Goal: Information Seeking & Learning: Learn about a topic

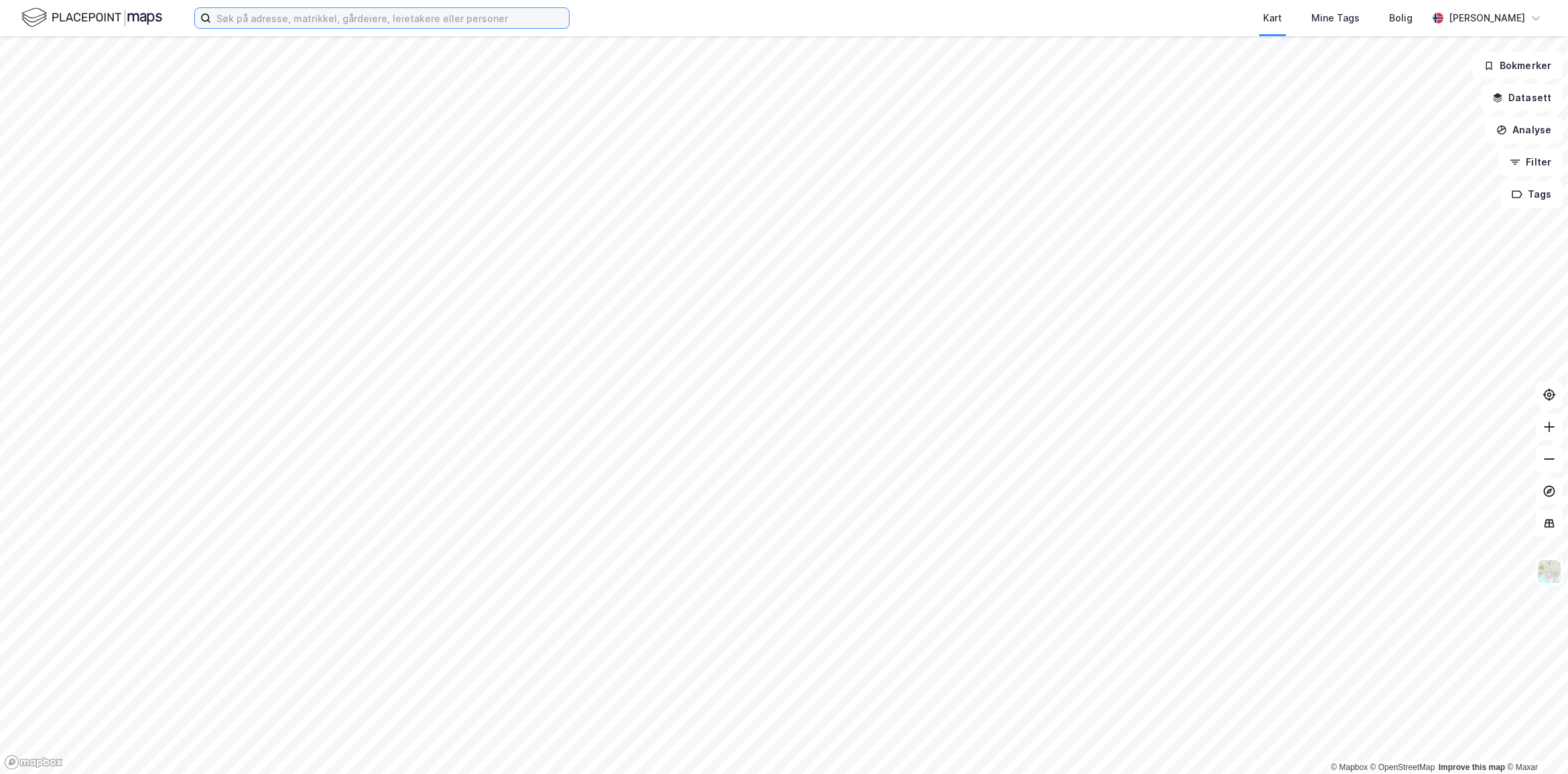
click at [270, 20] on input at bounding box center [390, 18] width 358 height 20
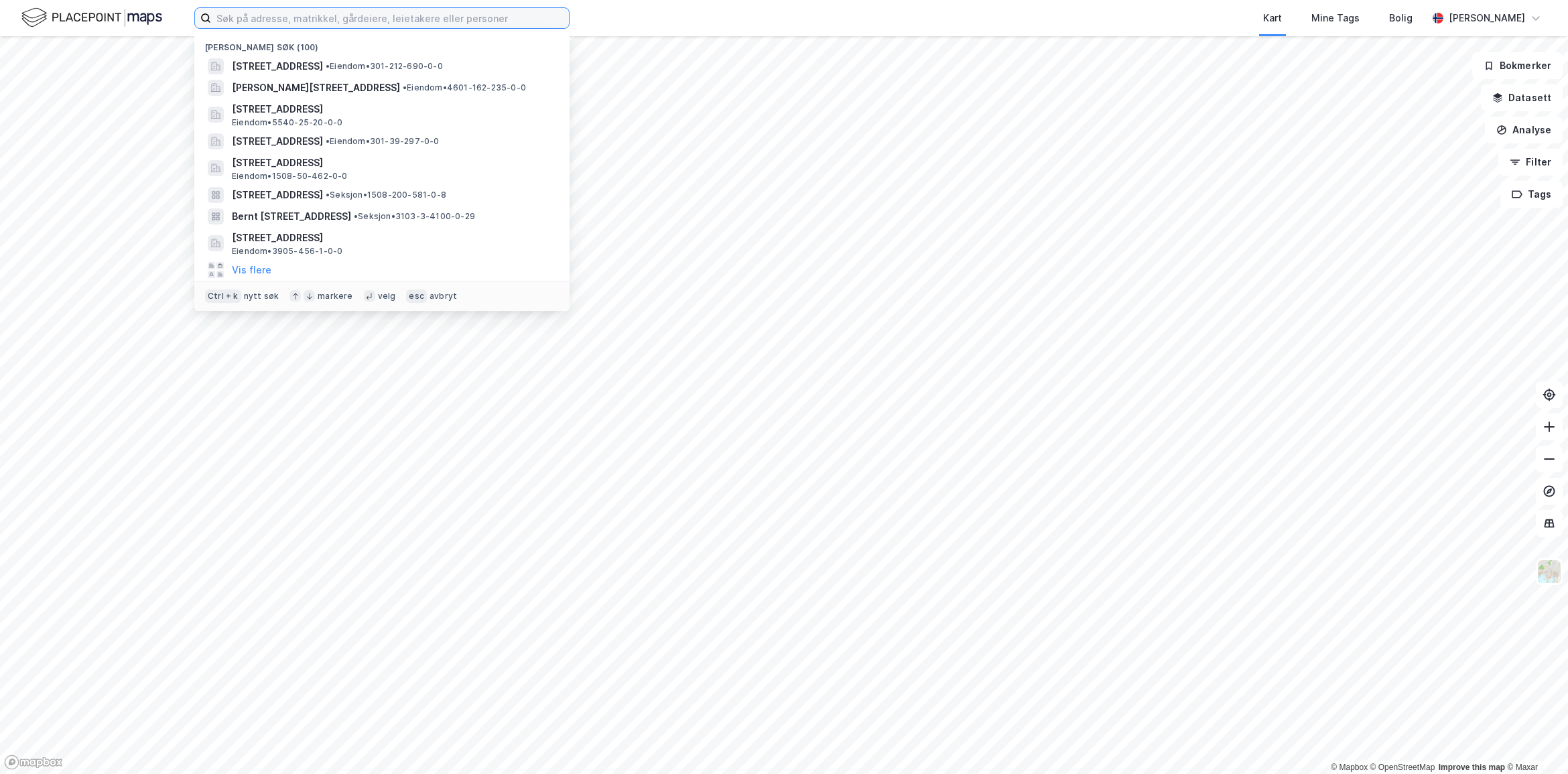
paste input "1508-201/405/0/4"
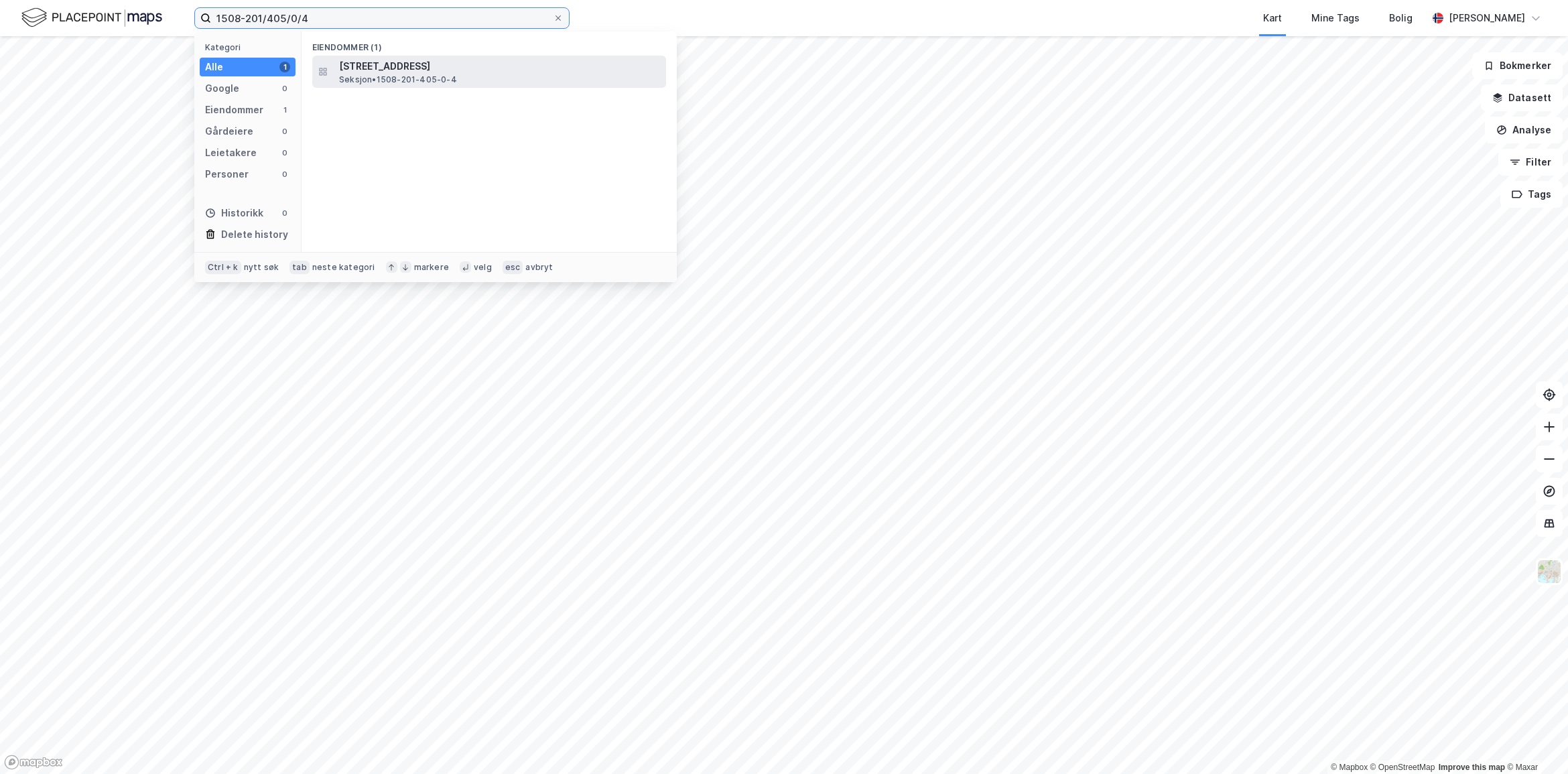
type input "1508-201/405/0/4"
click at [463, 64] on span "[STREET_ADDRESS]" at bounding box center [500, 66] width 321 height 16
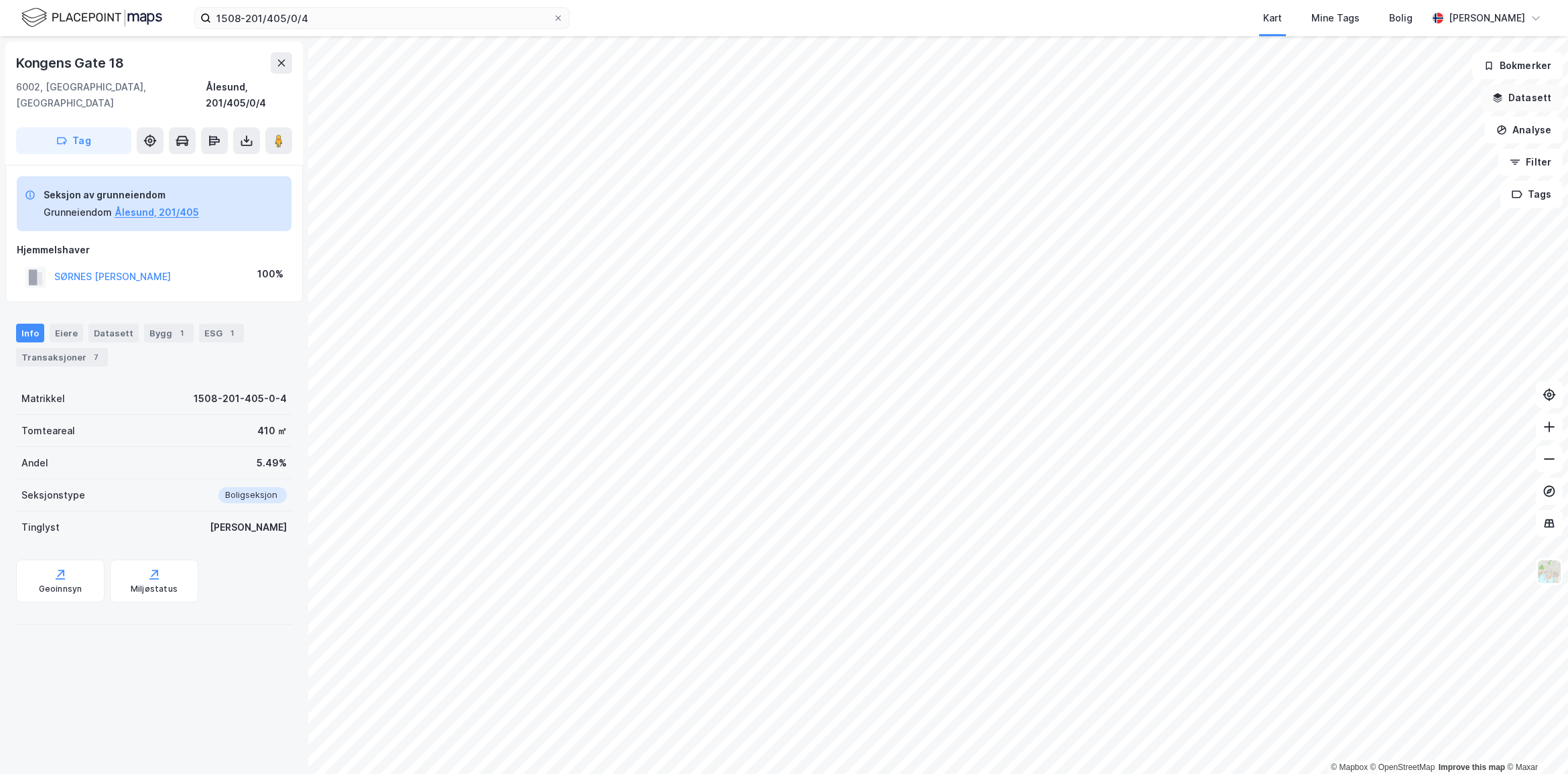
click at [1520, 92] on button "Datasett" at bounding box center [1522, 98] width 82 height 27
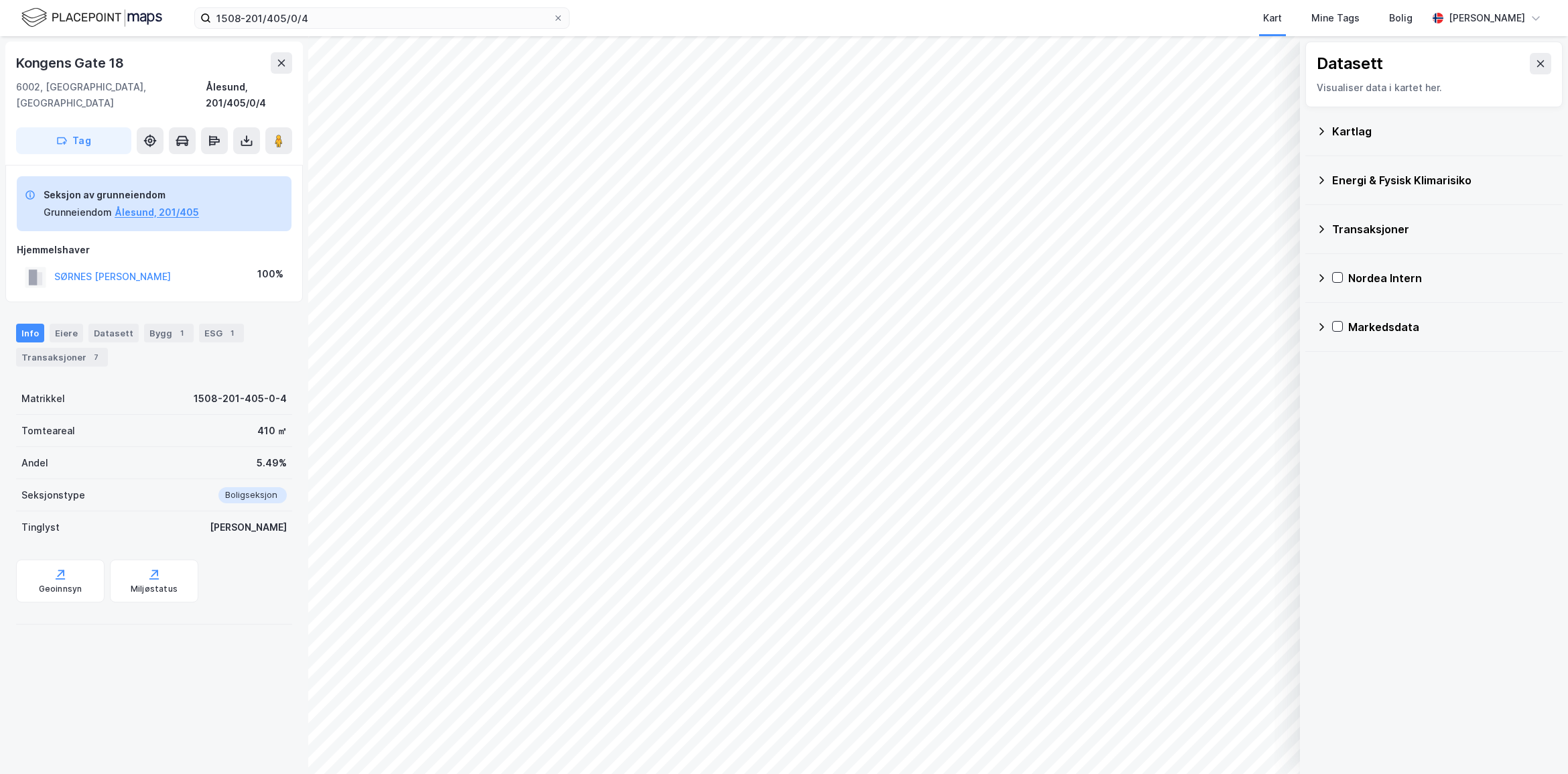
click at [1323, 178] on icon at bounding box center [1321, 180] width 10 height 10
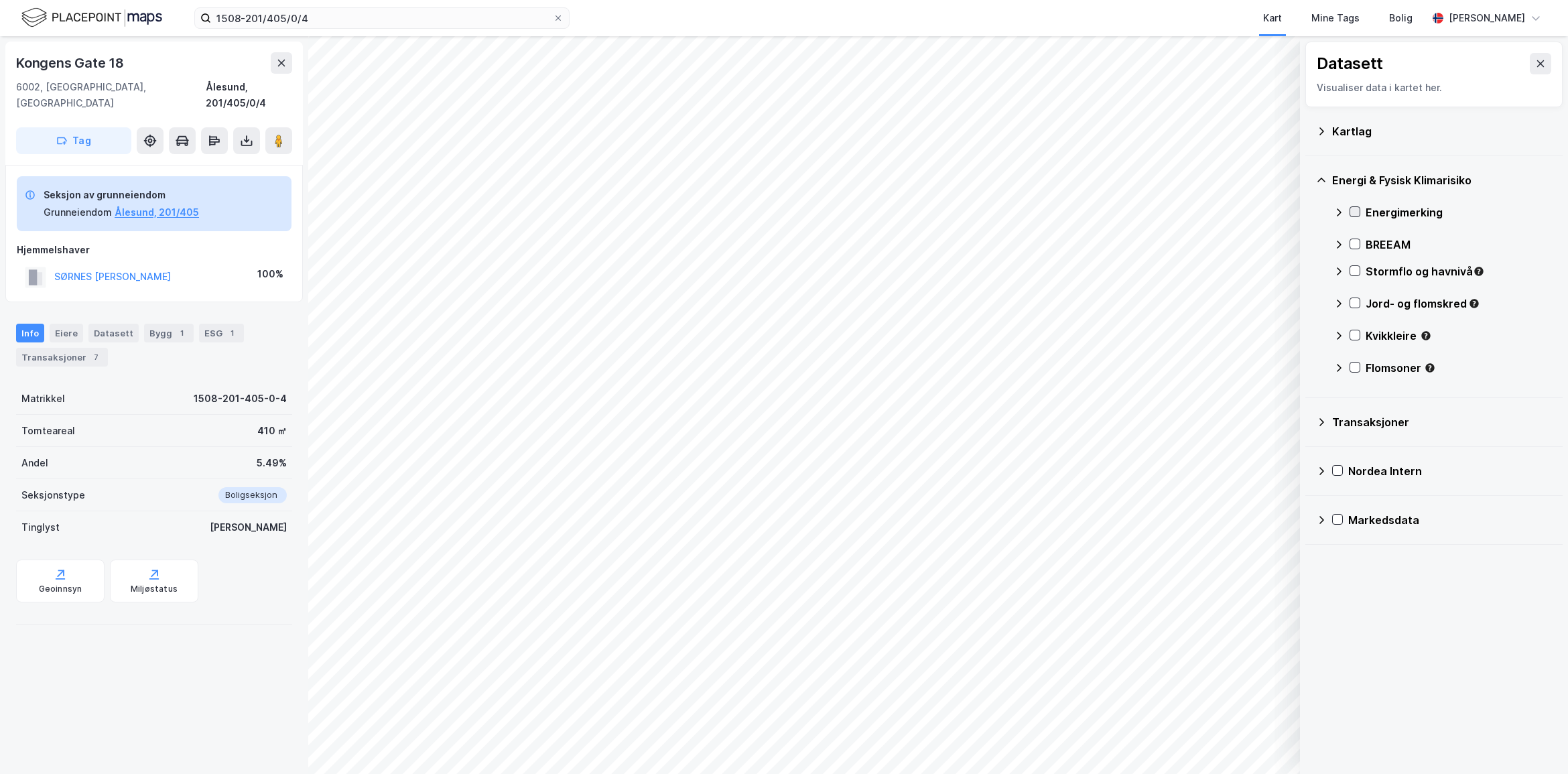
click at [1360, 212] on div at bounding box center [1355, 211] width 10 height 10
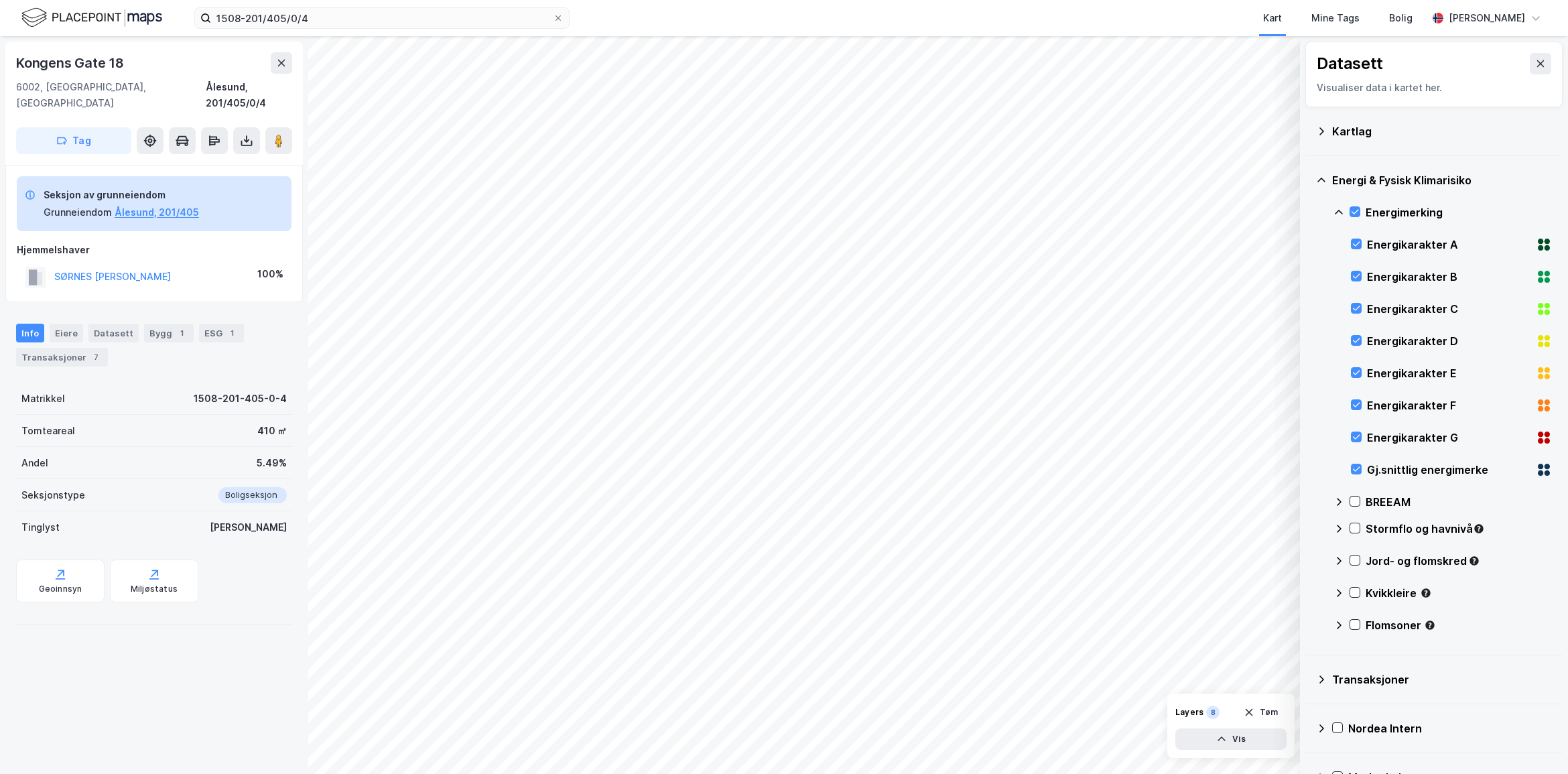
click at [1341, 210] on icon at bounding box center [1339, 212] width 10 height 10
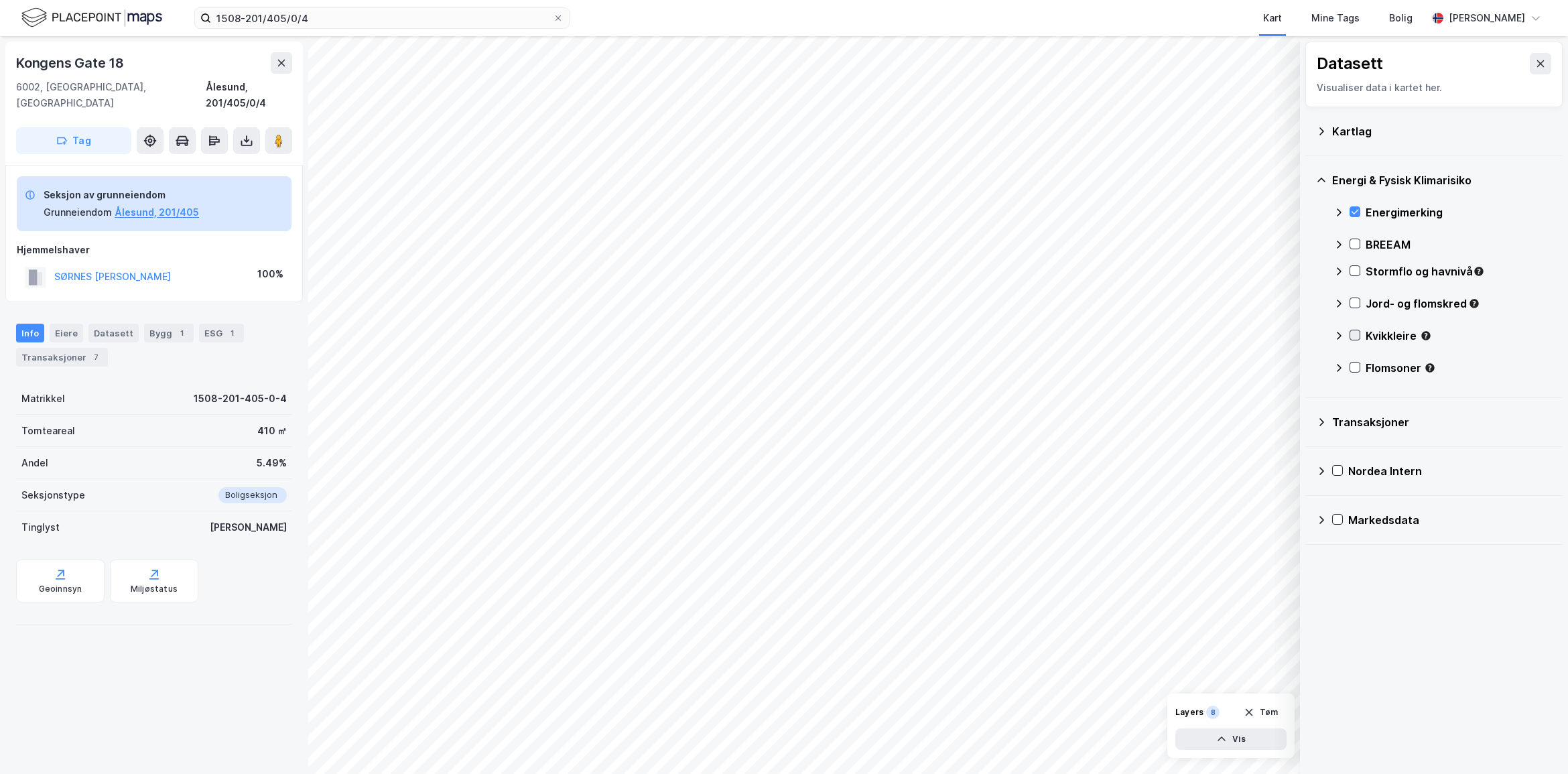
click at [1352, 335] on icon at bounding box center [1355, 335] width 9 height 9
click at [1337, 334] on icon at bounding box center [1339, 335] width 10 height 10
click at [1256, 735] on button "Vis" at bounding box center [1231, 739] width 111 height 22
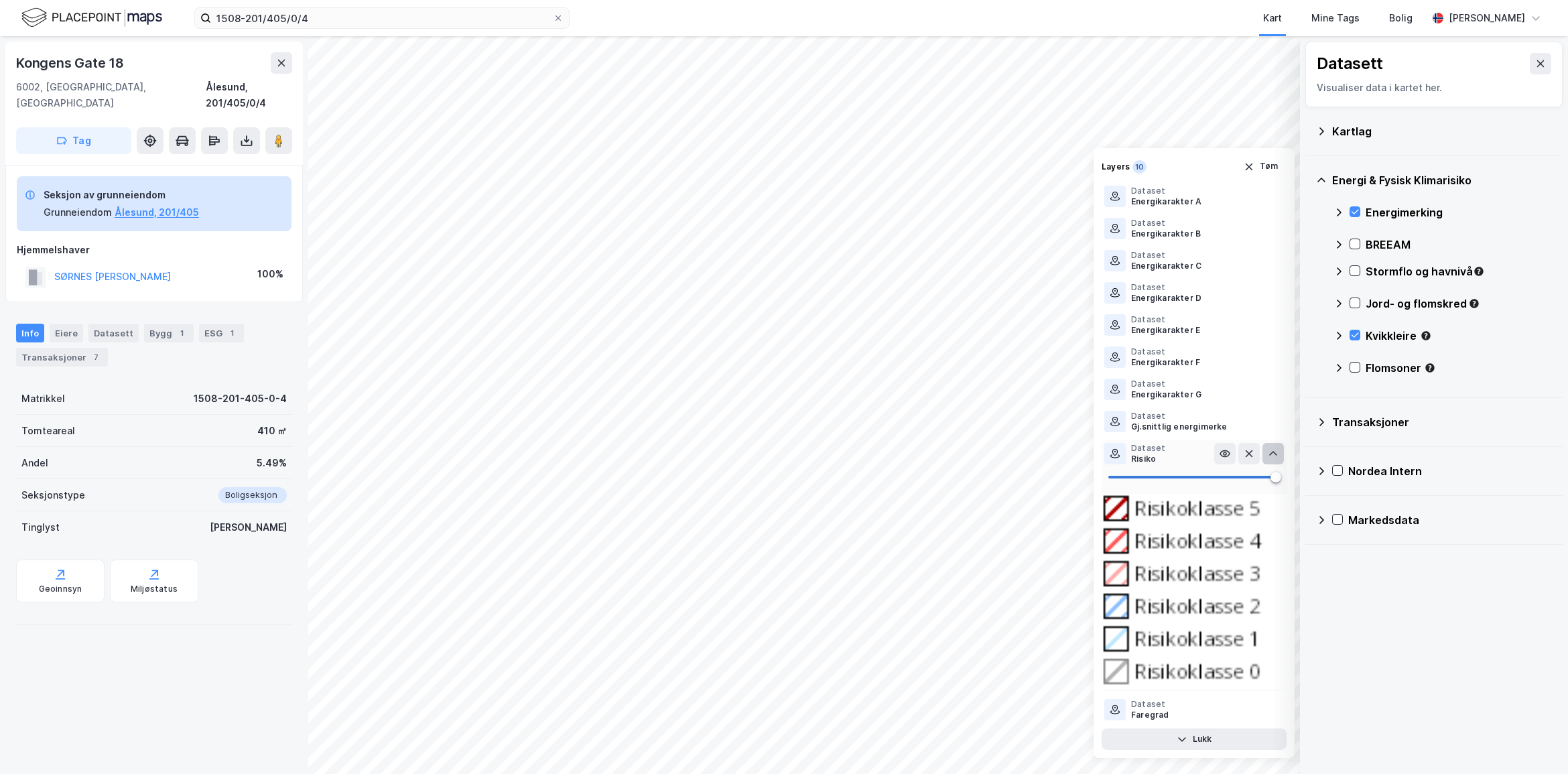
click at [1273, 452] on icon at bounding box center [1273, 453] width 10 height 10
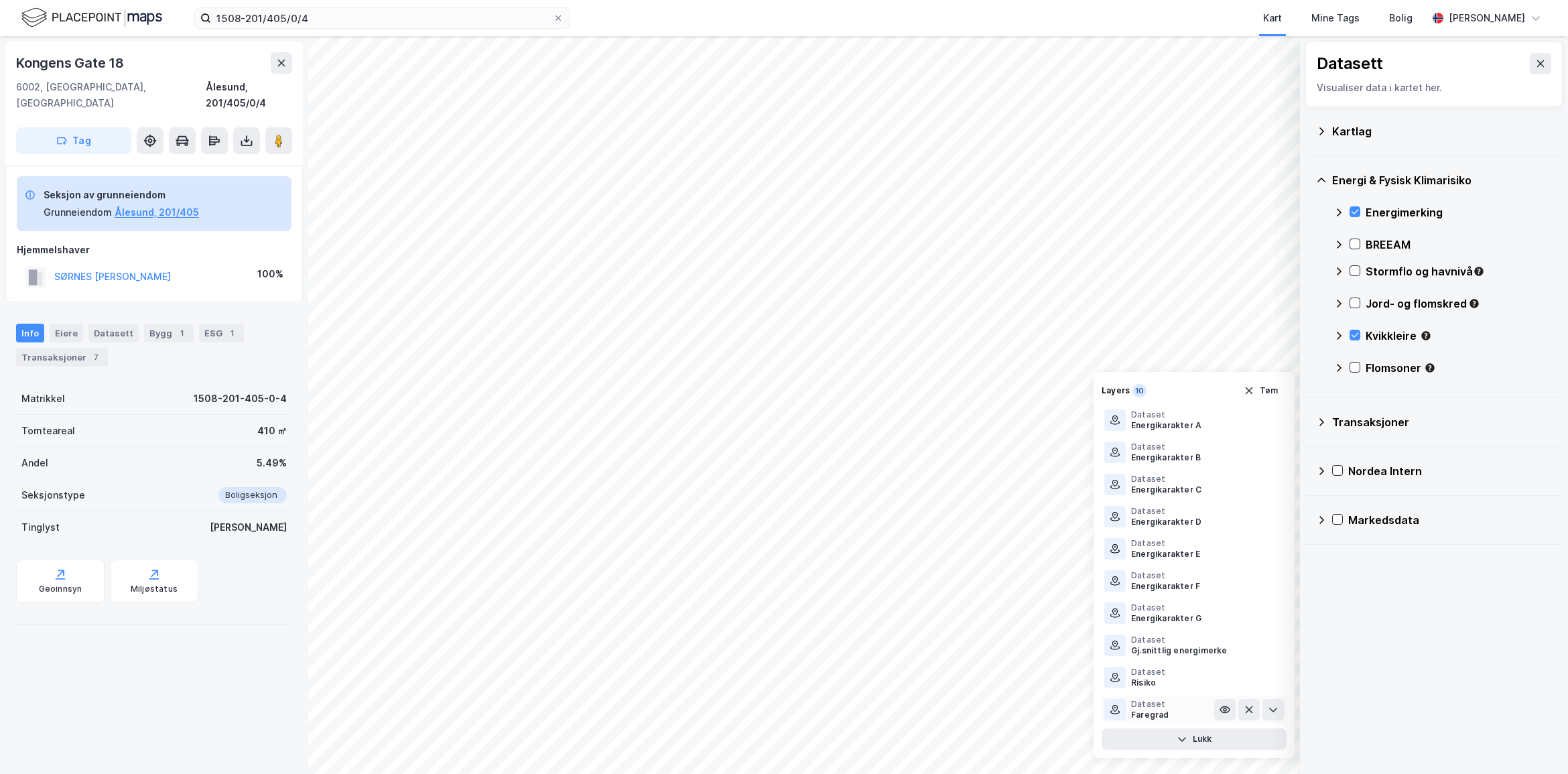
click at [1273, 704] on icon at bounding box center [1273, 709] width 10 height 10
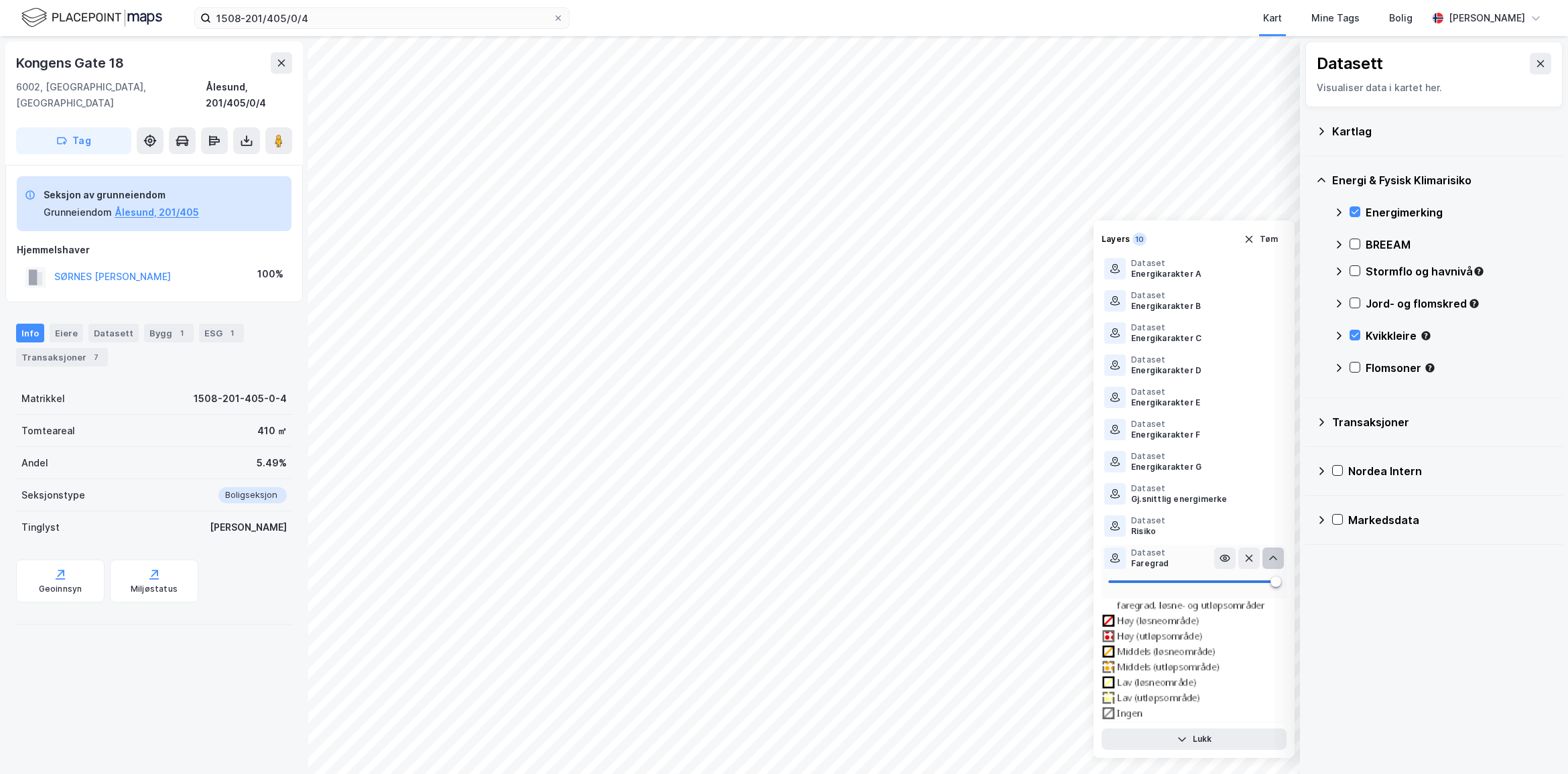
click at [1272, 555] on icon at bounding box center [1273, 557] width 10 height 10
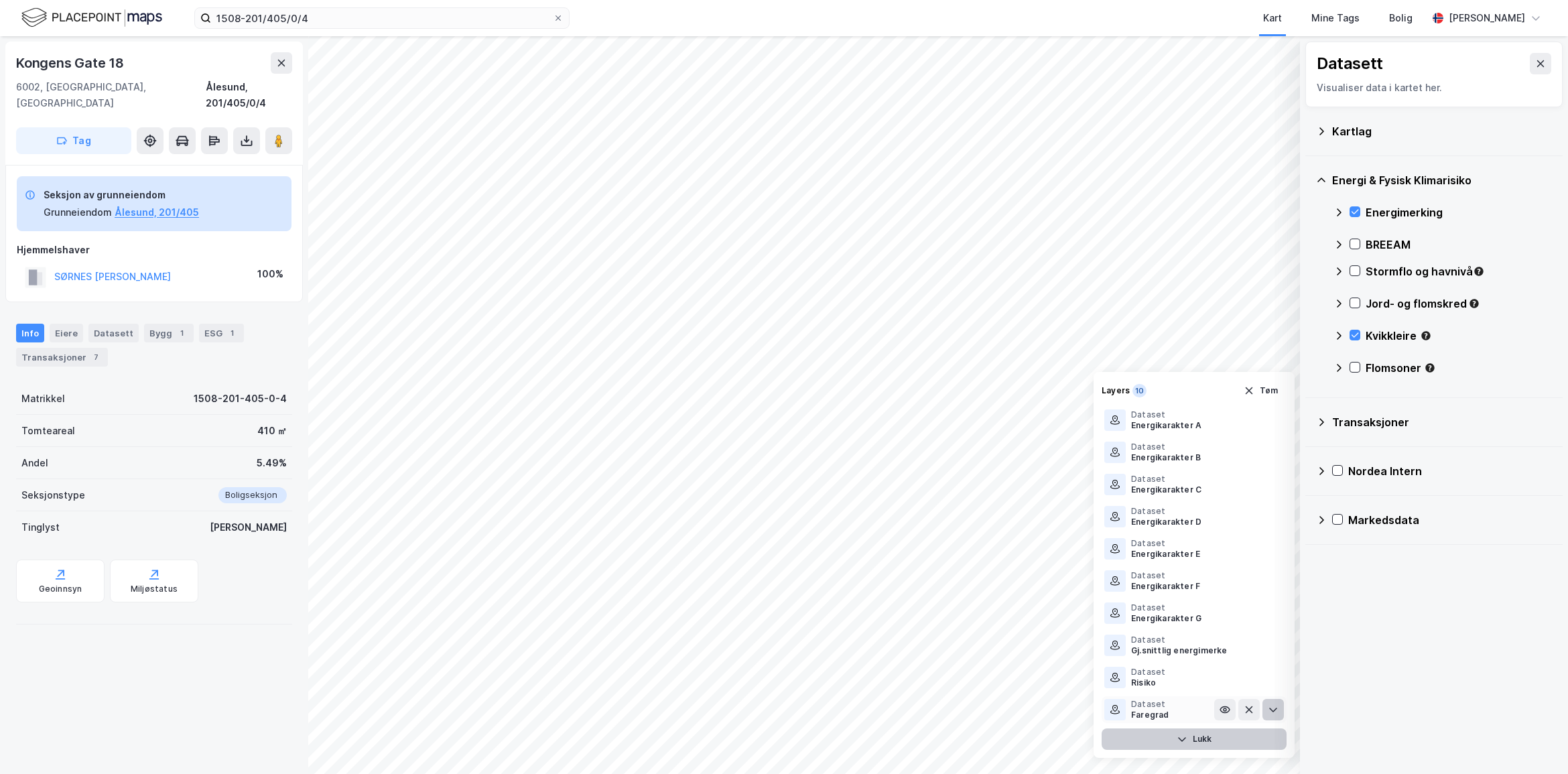
click at [1223, 740] on button "Lukk" at bounding box center [1194, 739] width 185 height 22
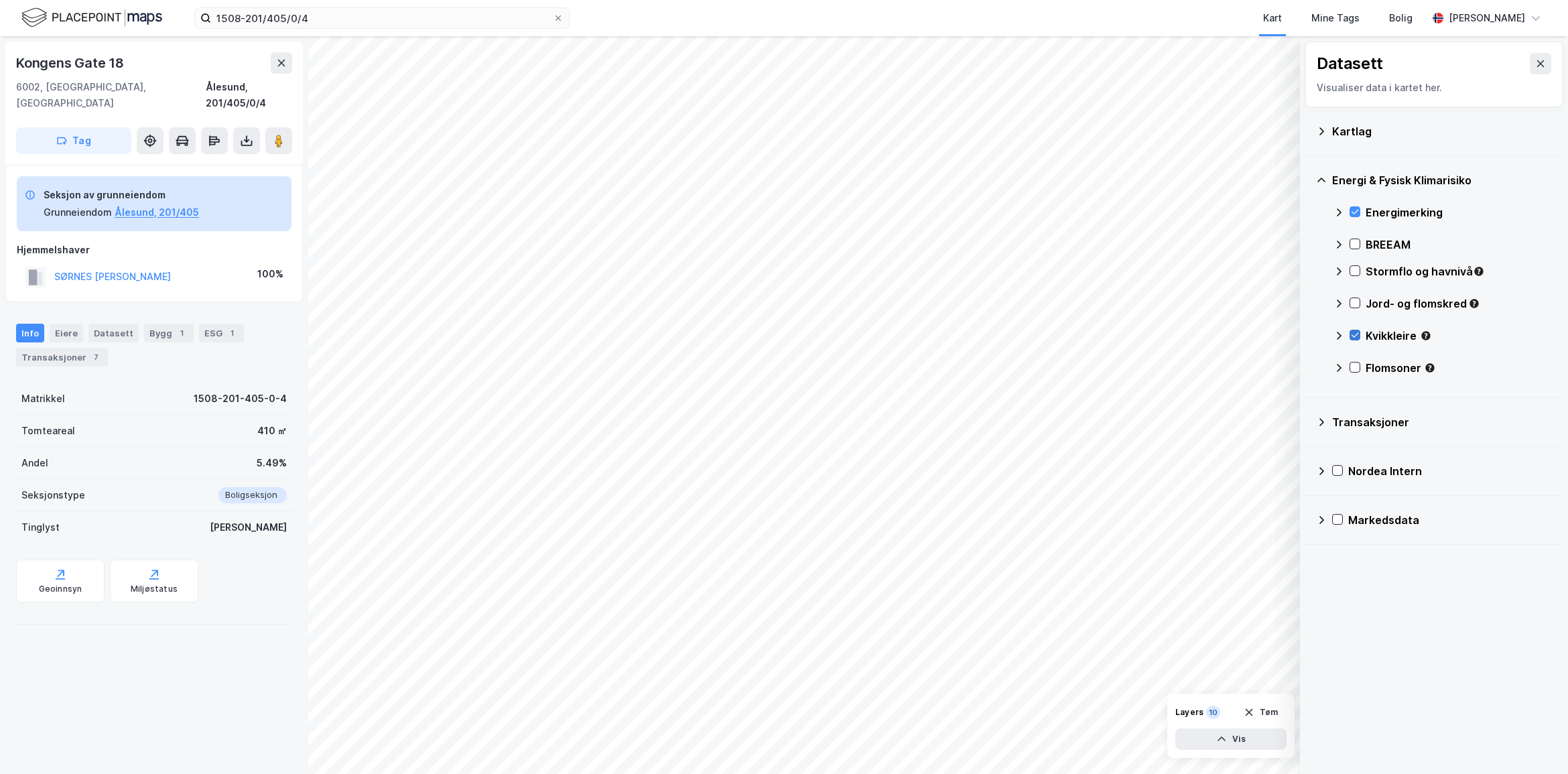
click at [1359, 332] on icon at bounding box center [1355, 335] width 9 height 9
click at [1353, 364] on icon at bounding box center [1355, 367] width 9 height 9
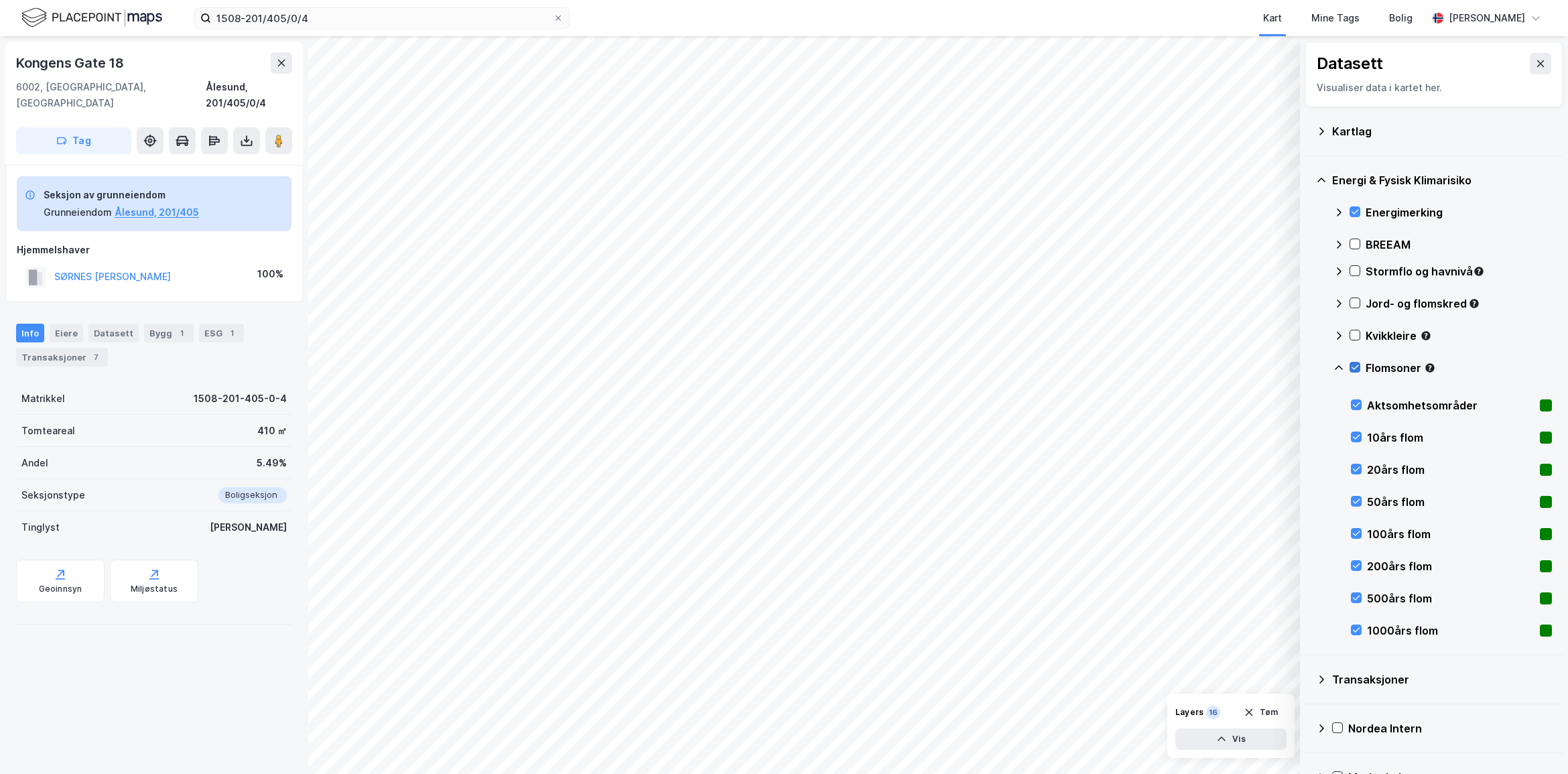
click at [1353, 364] on icon at bounding box center [1355, 367] width 9 height 9
click at [1356, 299] on icon at bounding box center [1355, 302] width 9 height 9
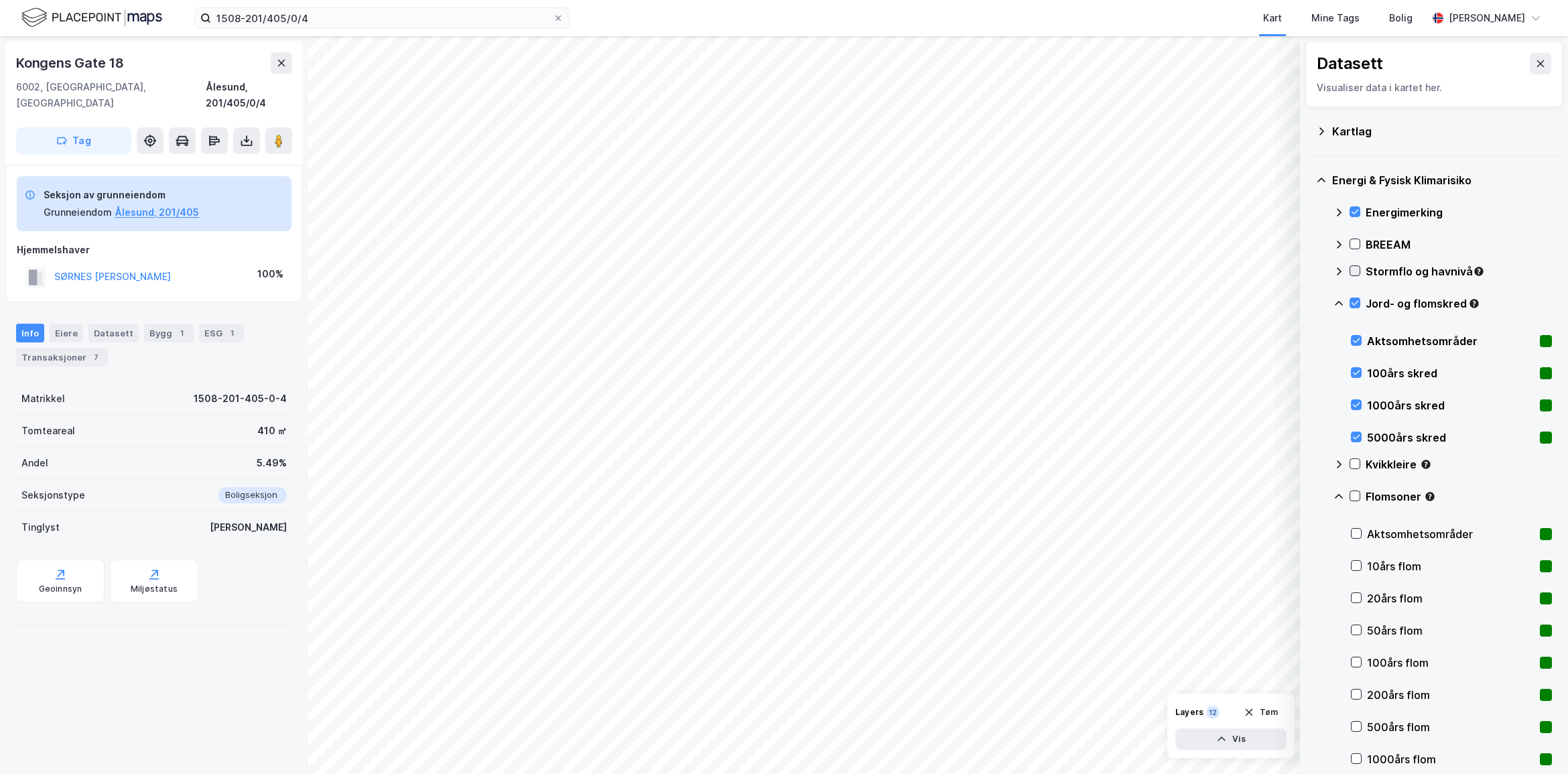
click at [1355, 268] on icon at bounding box center [1355, 270] width 9 height 9
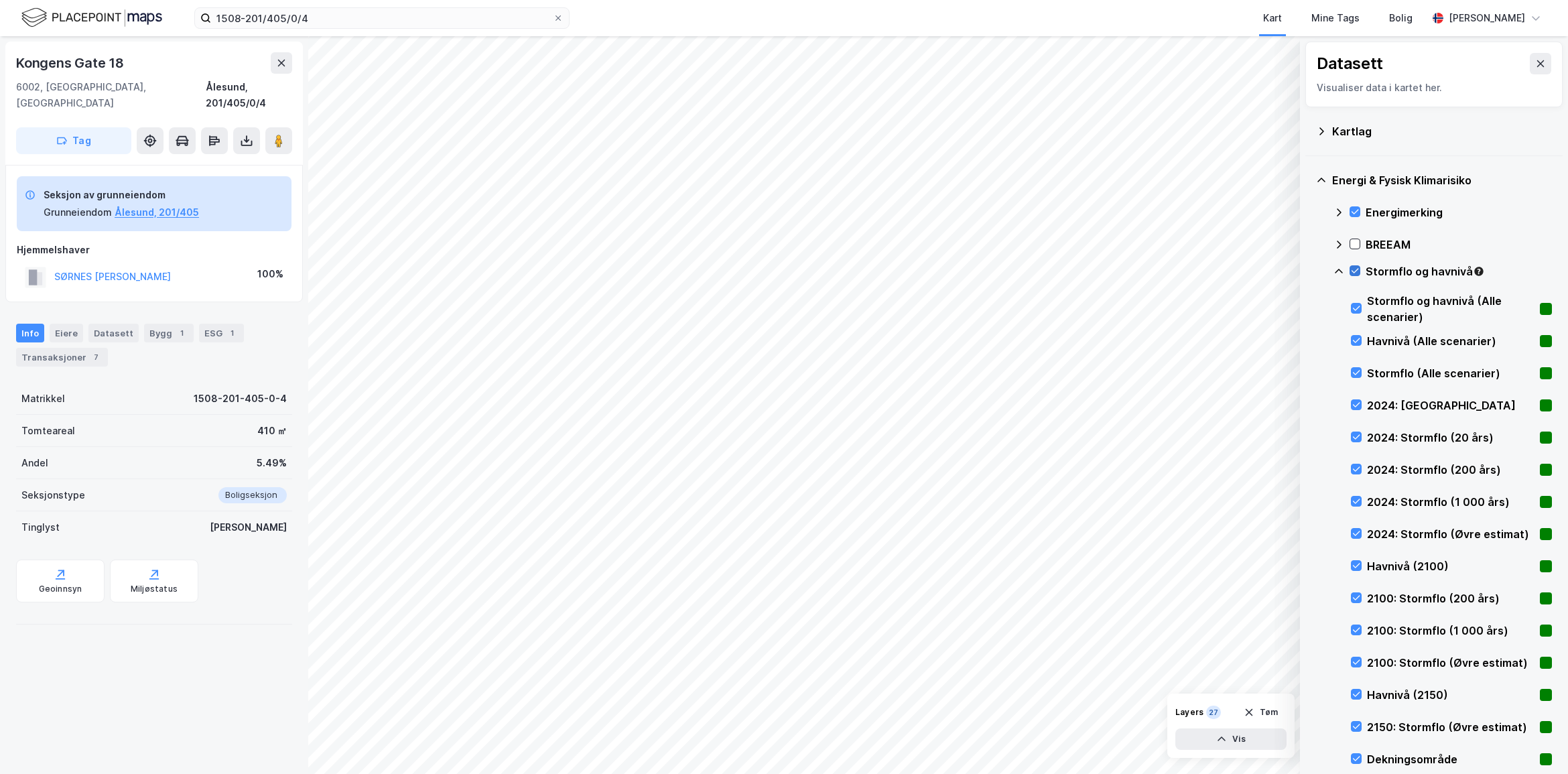
click at [1354, 272] on icon at bounding box center [1356, 271] width 8 height 5
click at [1355, 406] on icon at bounding box center [1356, 404] width 9 height 9
click at [1357, 565] on icon at bounding box center [1356, 565] width 9 height 9
click at [1357, 692] on icon at bounding box center [1356, 694] width 9 height 9
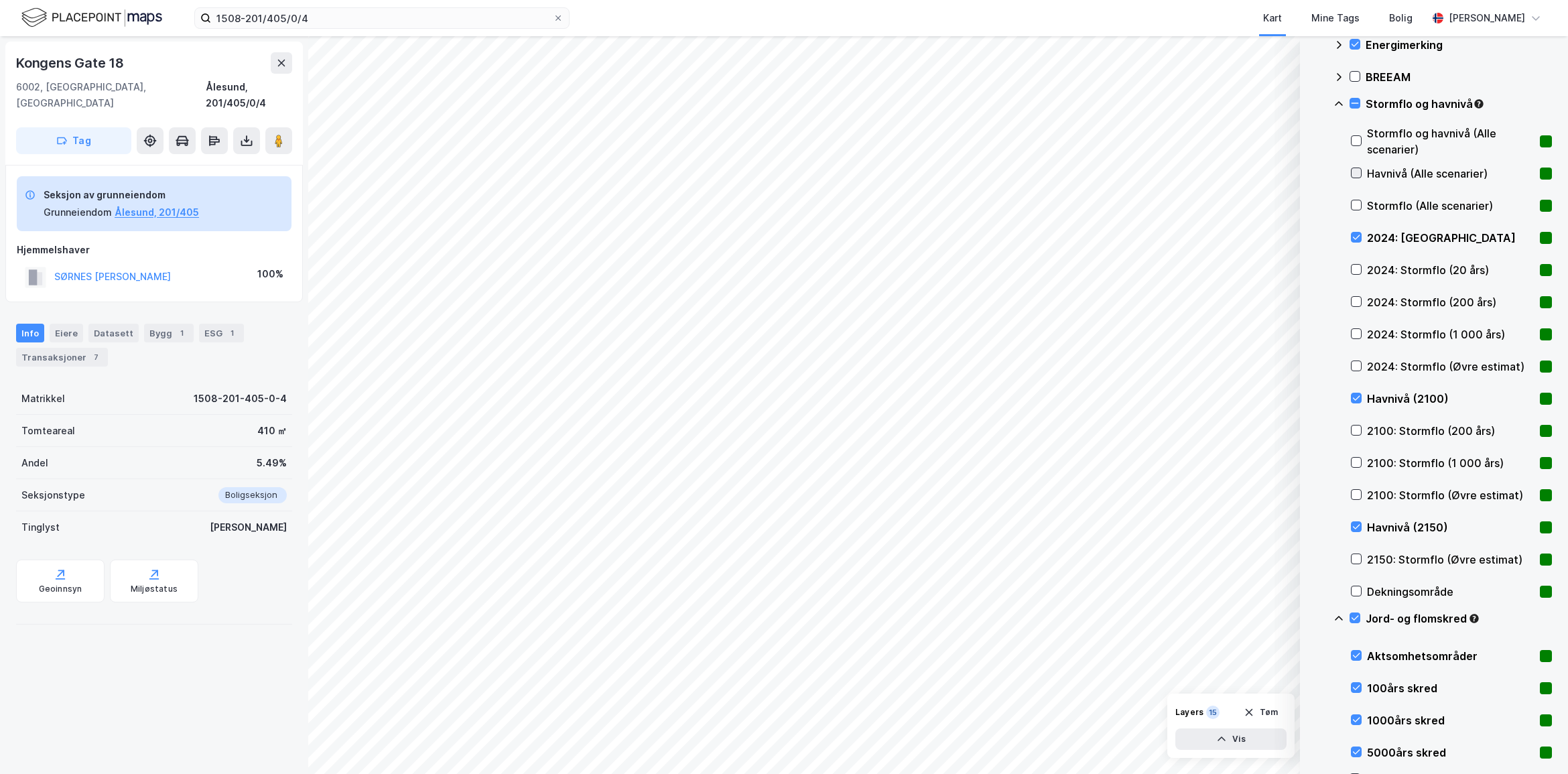
click at [1358, 171] on icon at bounding box center [1356, 173] width 9 height 9
click at [1356, 269] on icon at bounding box center [1356, 269] width 9 height 9
click at [1357, 298] on icon at bounding box center [1356, 301] width 9 height 9
click at [1355, 329] on icon at bounding box center [1356, 333] width 9 height 9
click at [1357, 363] on icon at bounding box center [1356, 365] width 9 height 9
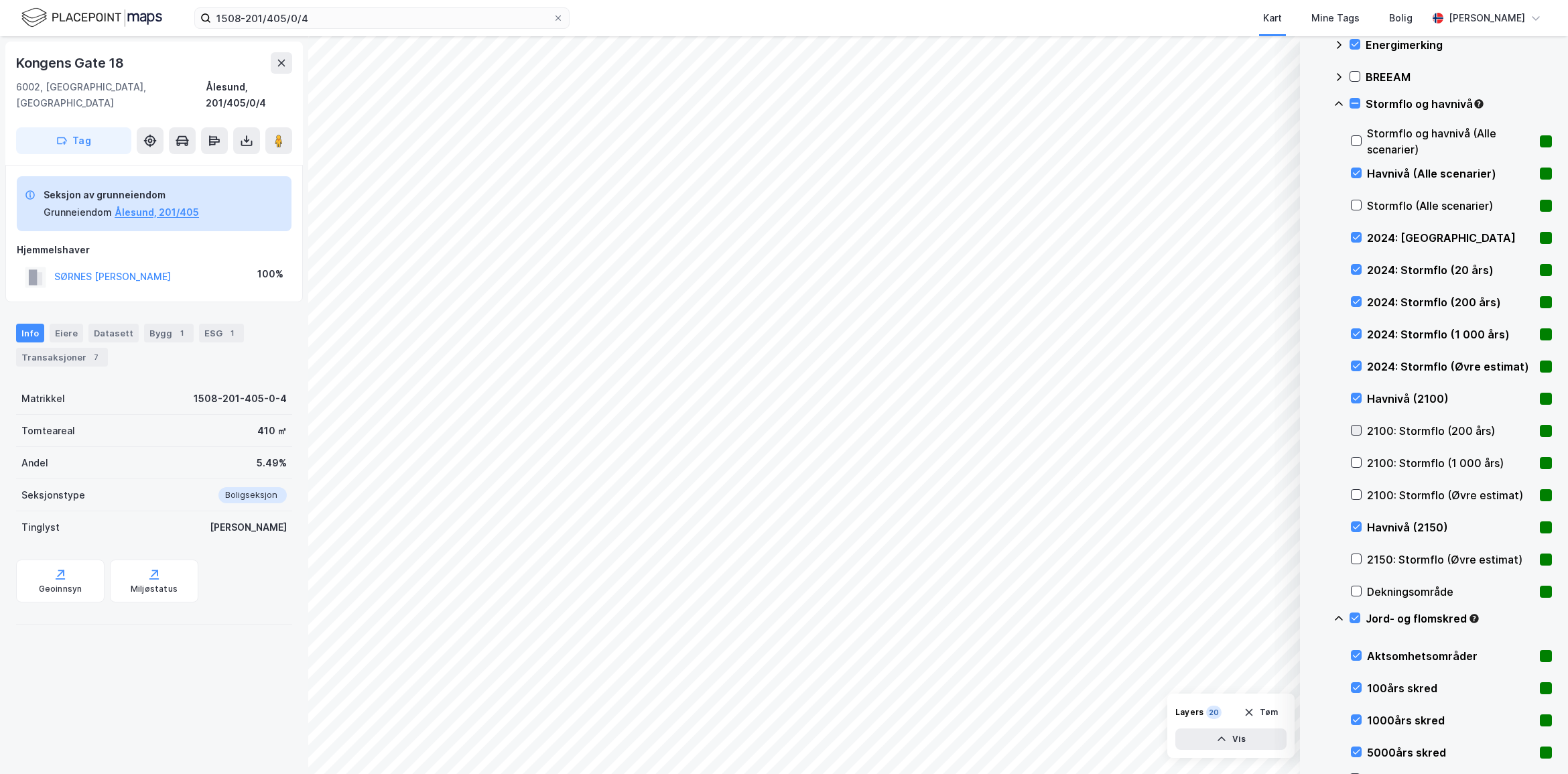
click at [1354, 429] on icon at bounding box center [1356, 430] width 9 height 9
click at [1355, 464] on icon at bounding box center [1356, 462] width 9 height 9
click at [1360, 492] on icon at bounding box center [1356, 494] width 9 height 9
click at [1358, 560] on icon at bounding box center [1356, 558] width 9 height 9
click at [1340, 102] on icon at bounding box center [1339, 103] width 10 height 10
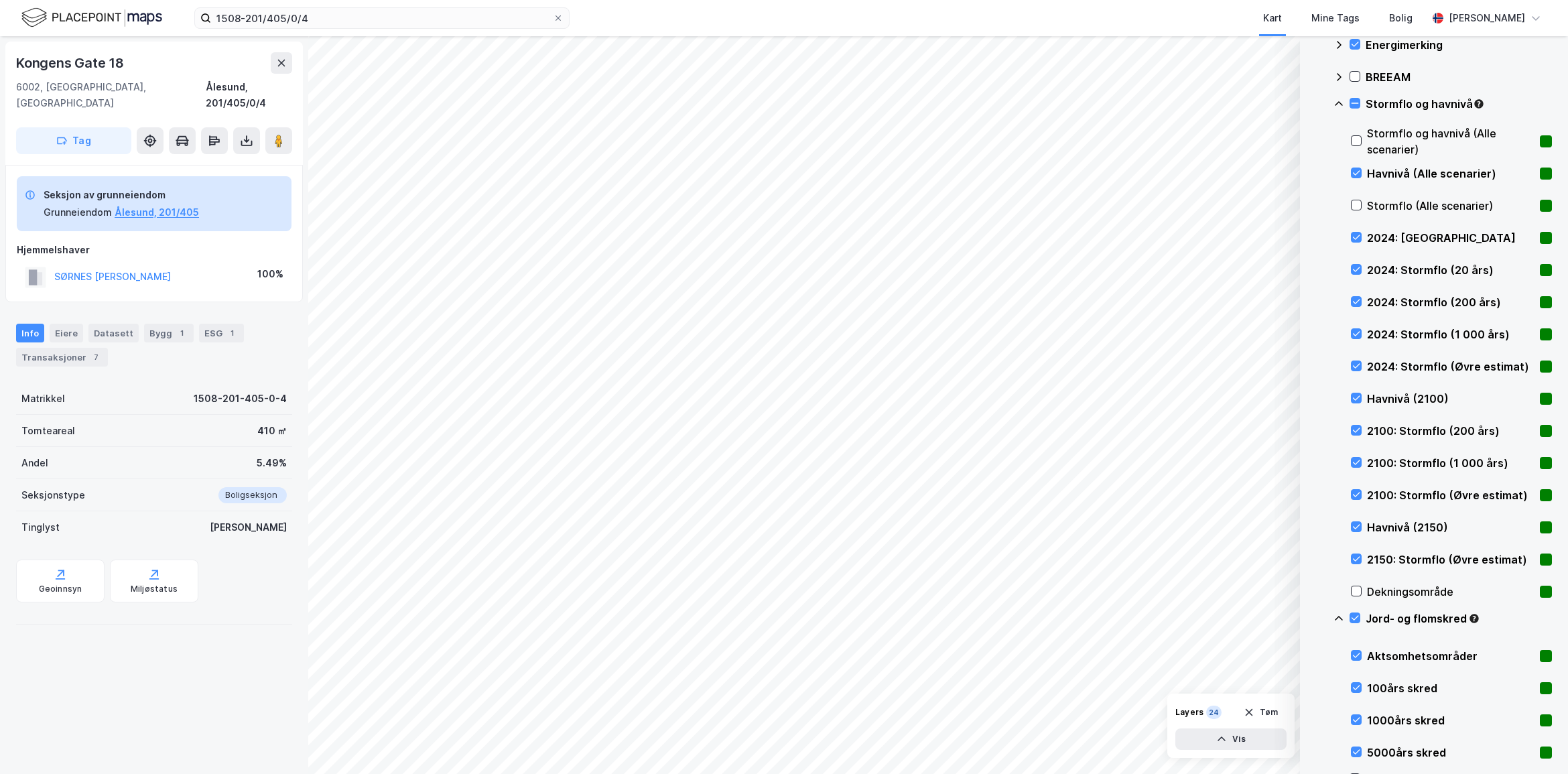
scroll to position [162, 0]
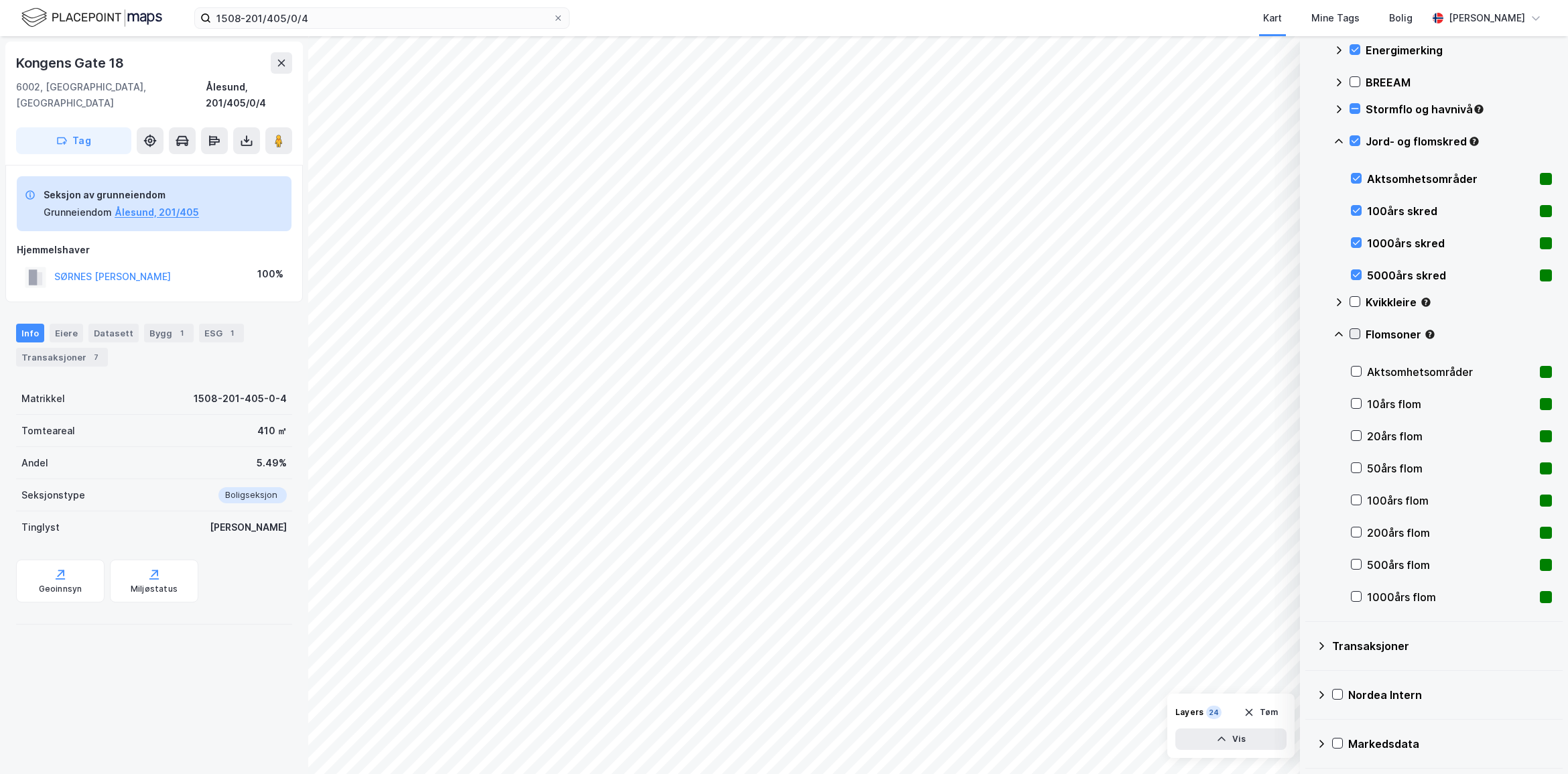
click at [1354, 334] on icon at bounding box center [1355, 333] width 9 height 9
click at [1336, 330] on icon at bounding box center [1339, 334] width 10 height 10
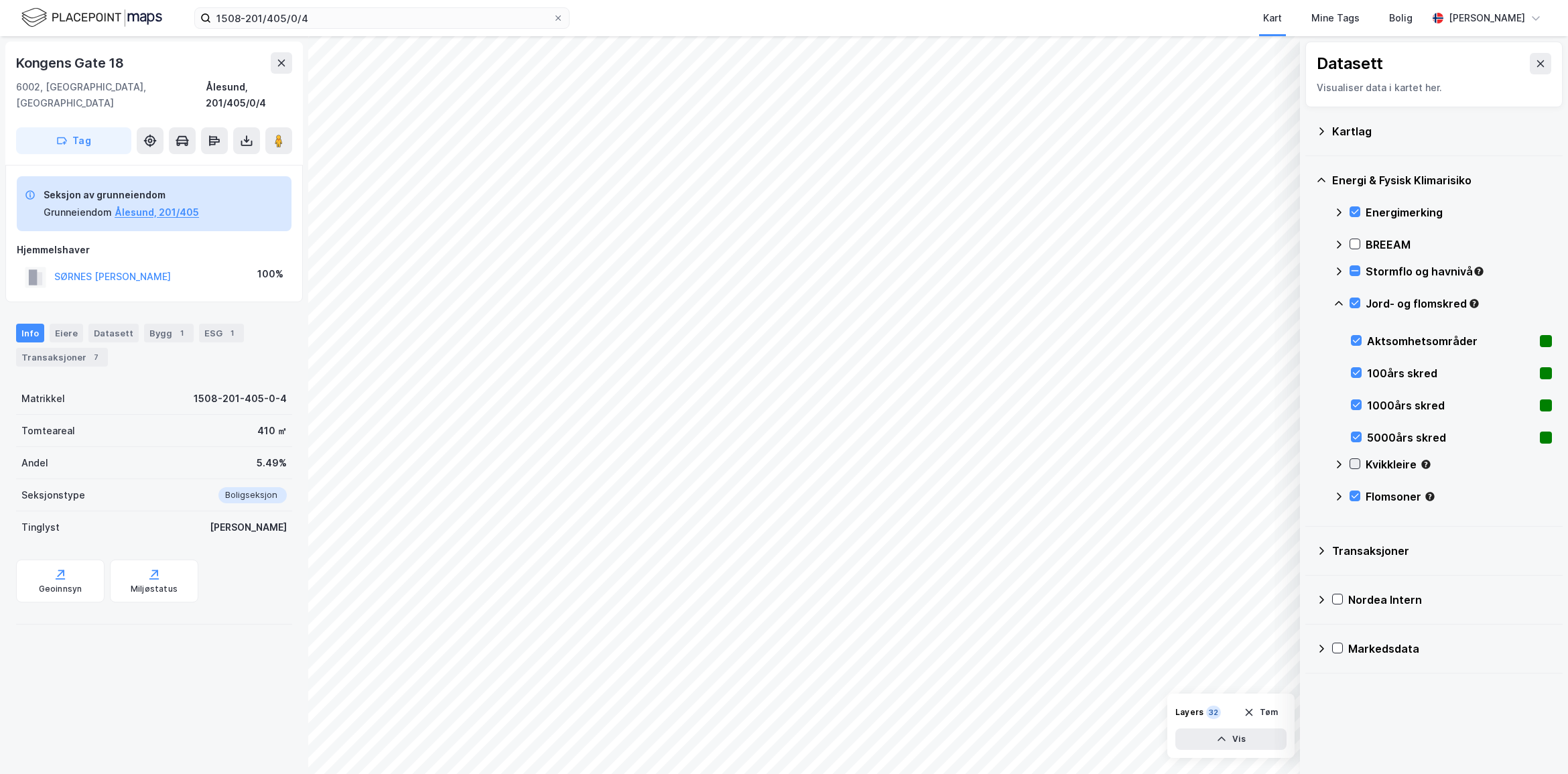
click at [1354, 466] on icon at bounding box center [1356, 464] width 8 height 5
click at [1337, 463] on icon at bounding box center [1340, 464] width 8 height 5
click at [1321, 128] on icon at bounding box center [1321, 131] width 10 height 10
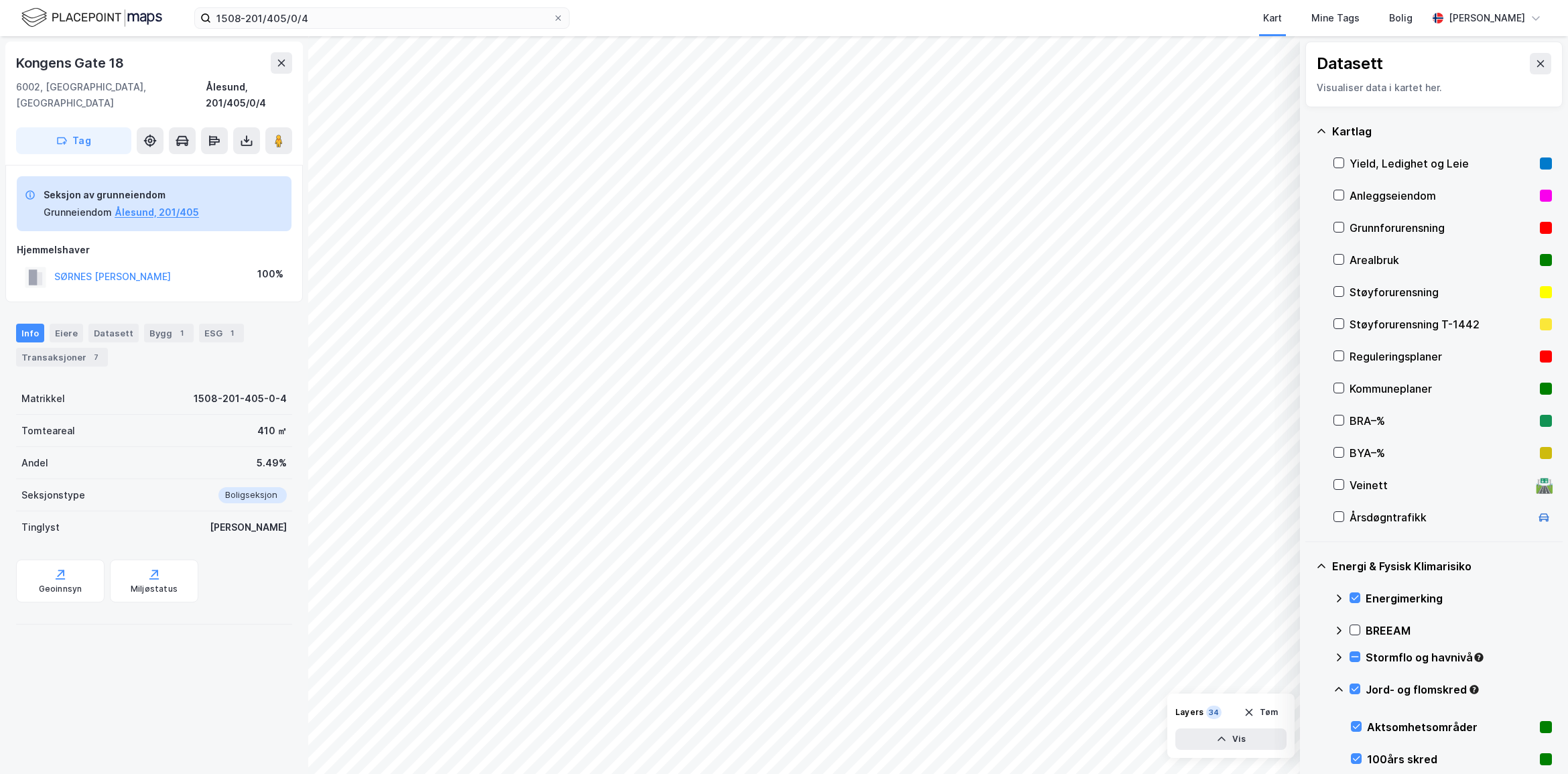
click at [1366, 226] on div "Grunnforurensning" at bounding box center [1442, 228] width 185 height 16
click at [533, 24] on input "1508-201/405/0/4" at bounding box center [382, 18] width 342 height 20
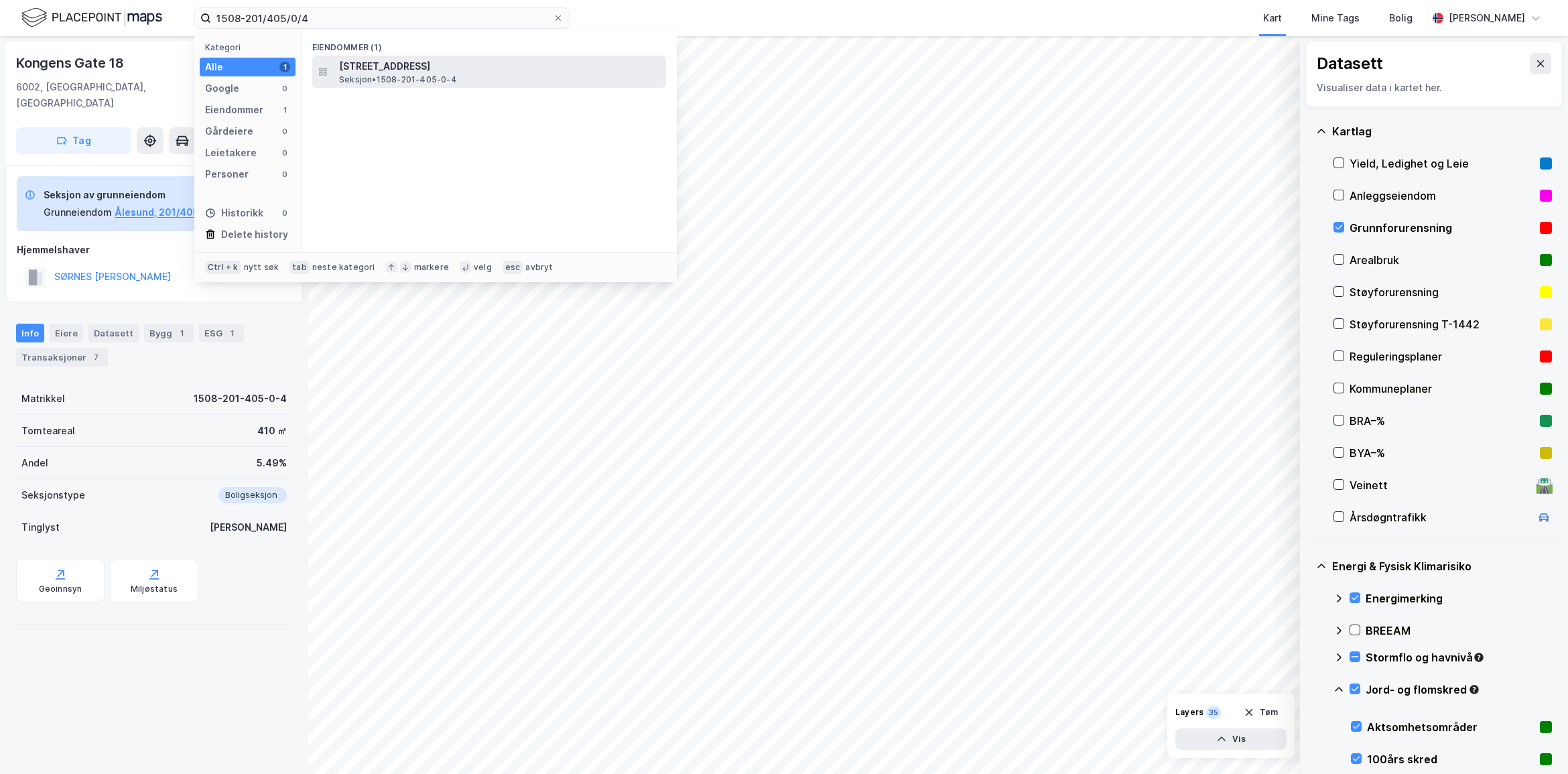
click at [511, 64] on span "[STREET_ADDRESS]" at bounding box center [500, 66] width 321 height 16
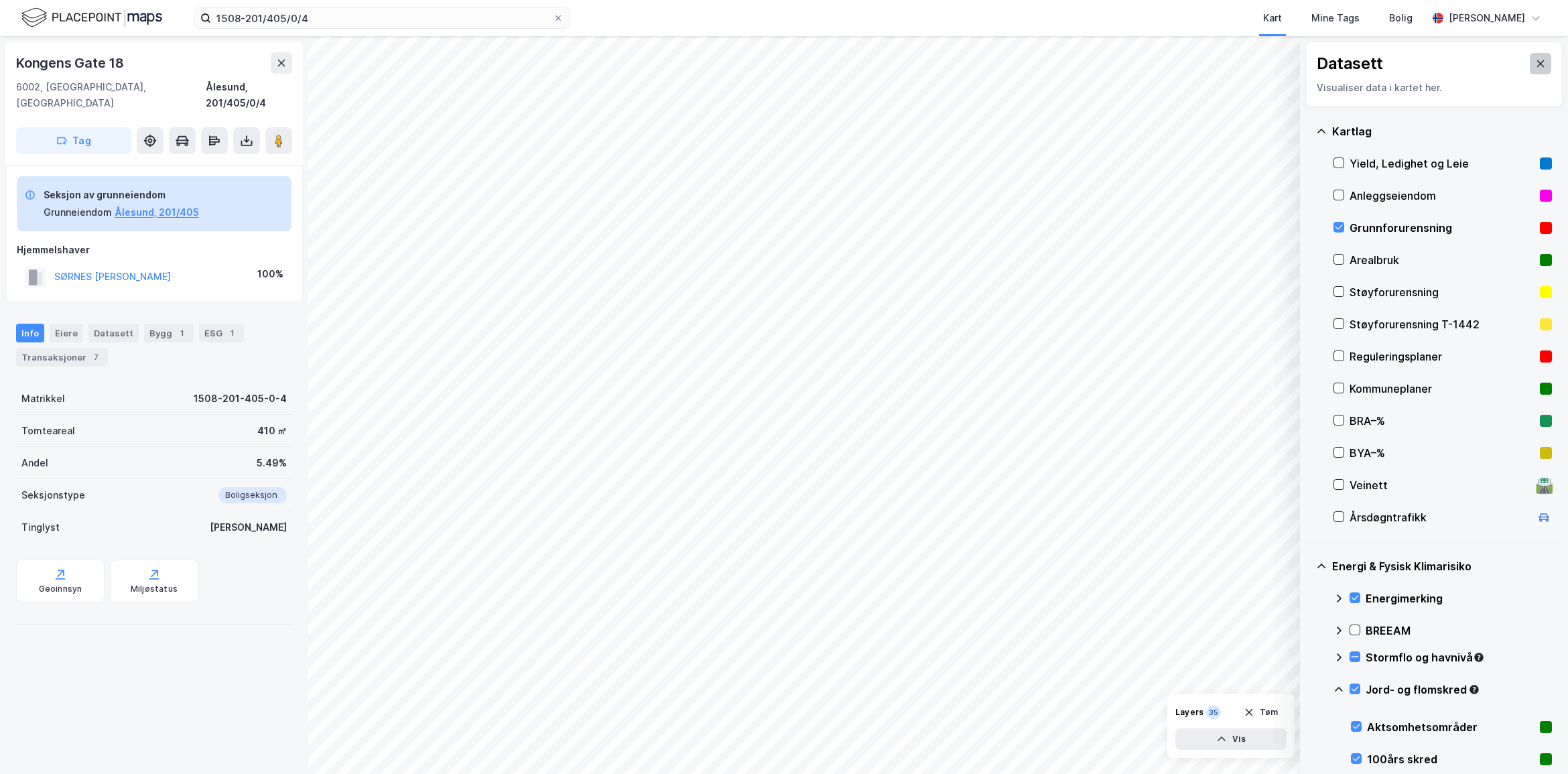
click at [1537, 61] on icon at bounding box center [1541, 64] width 8 height 7
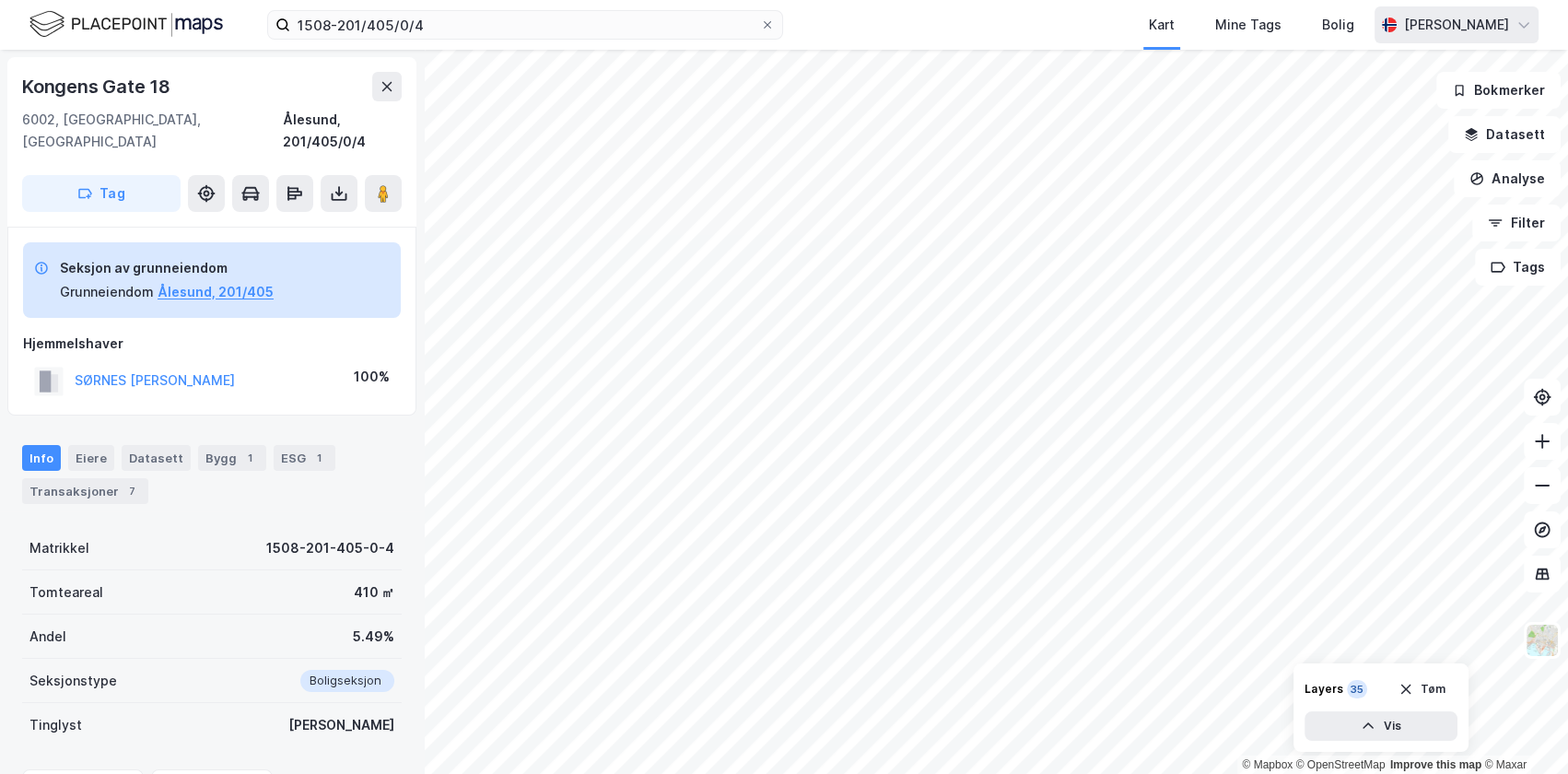
click at [1490, 29] on div "[PERSON_NAME]" at bounding box center [1456, 24] width 105 height 22
click at [1376, 111] on div "Logg ut" at bounding box center [1364, 112] width 50 height 22
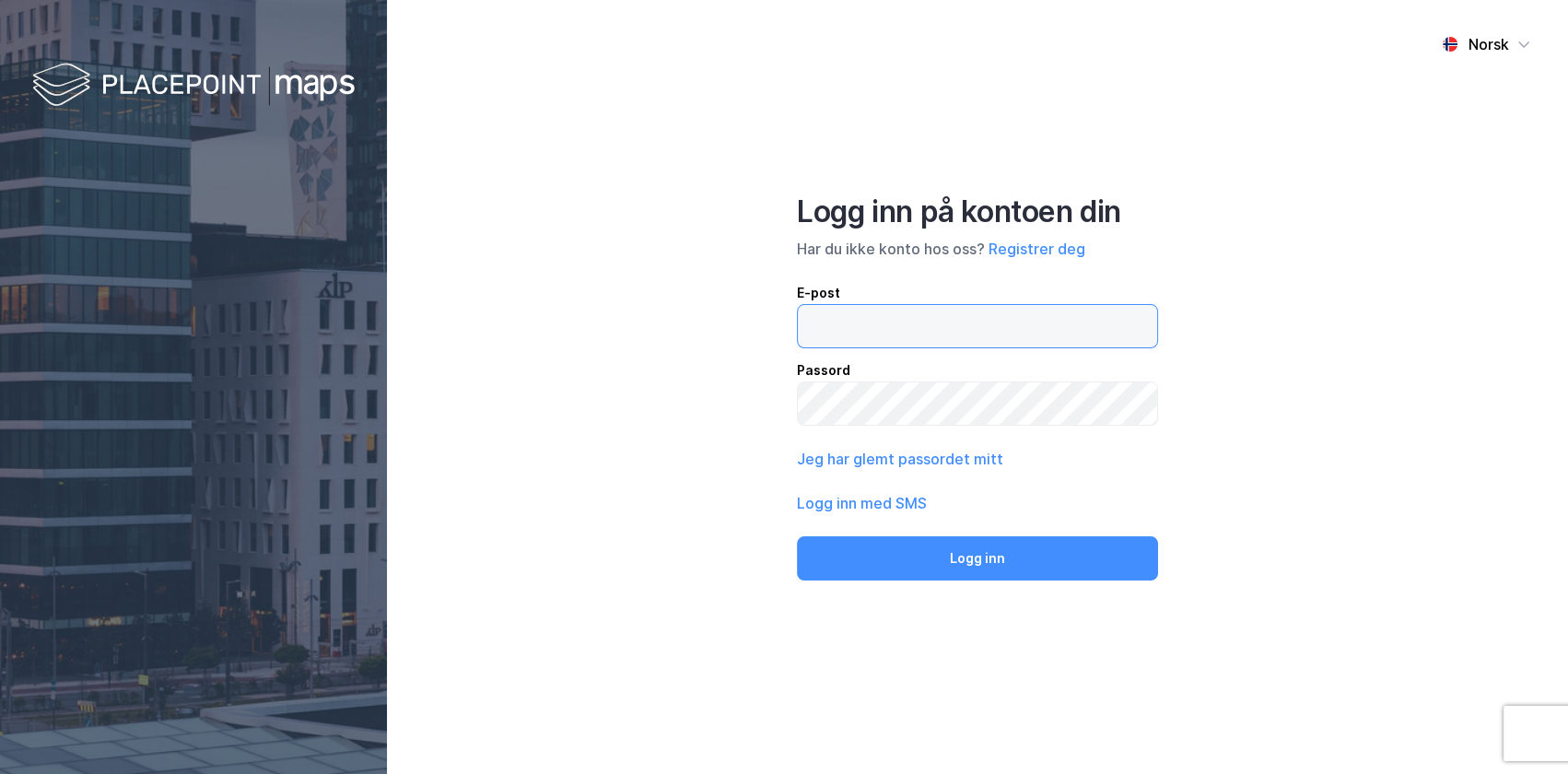
click at [837, 317] on input "email" at bounding box center [977, 326] width 359 height 42
type input "[EMAIL_ADDRESS][DOMAIN_NAME]"
click at [797, 536] on button "Logg inn" at bounding box center [977, 558] width 361 height 44
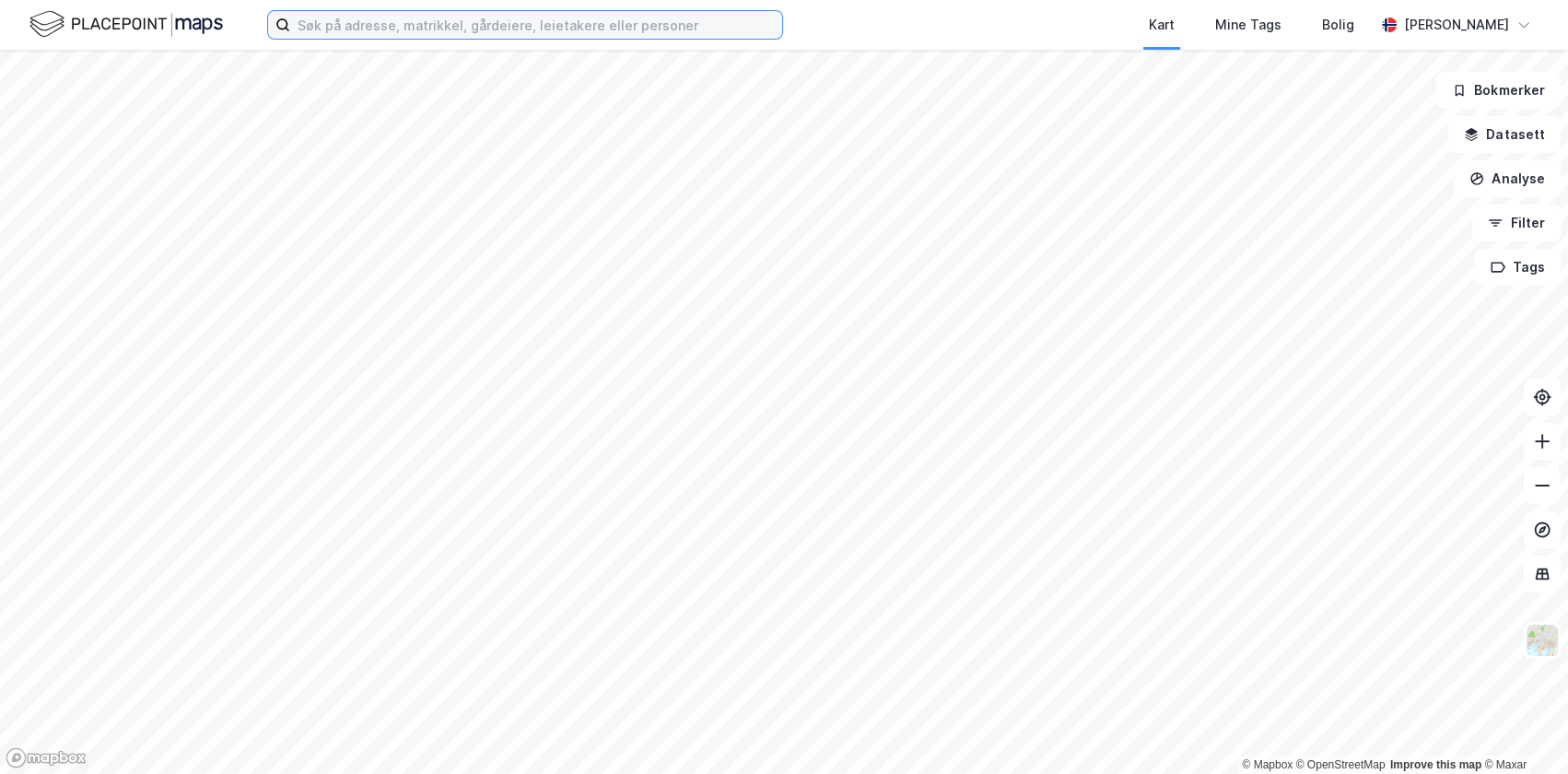
click at [483, 22] on input at bounding box center [536, 25] width 492 height 28
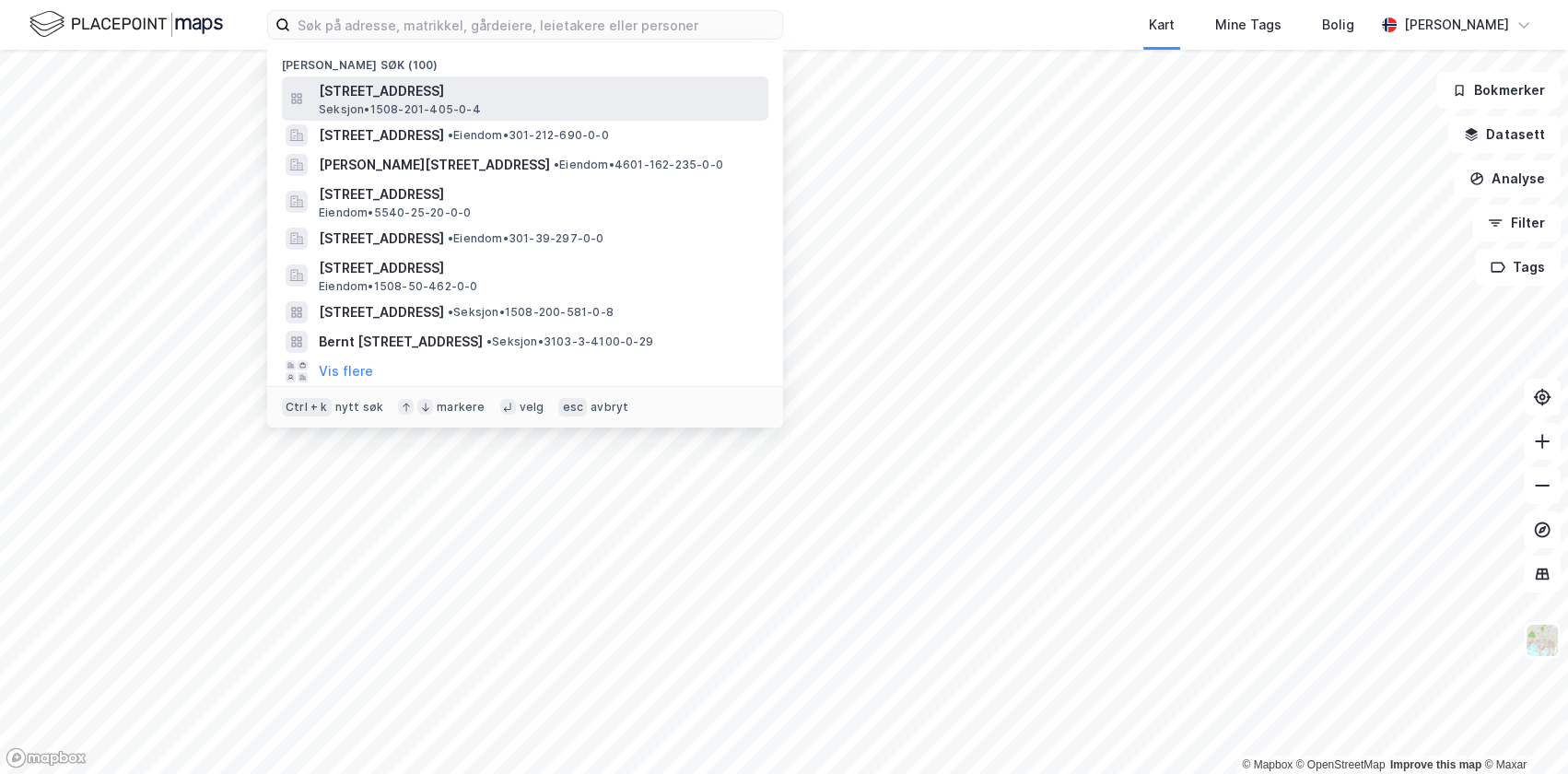
click at [441, 92] on span "[STREET_ADDRESS]" at bounding box center [540, 90] width 442 height 22
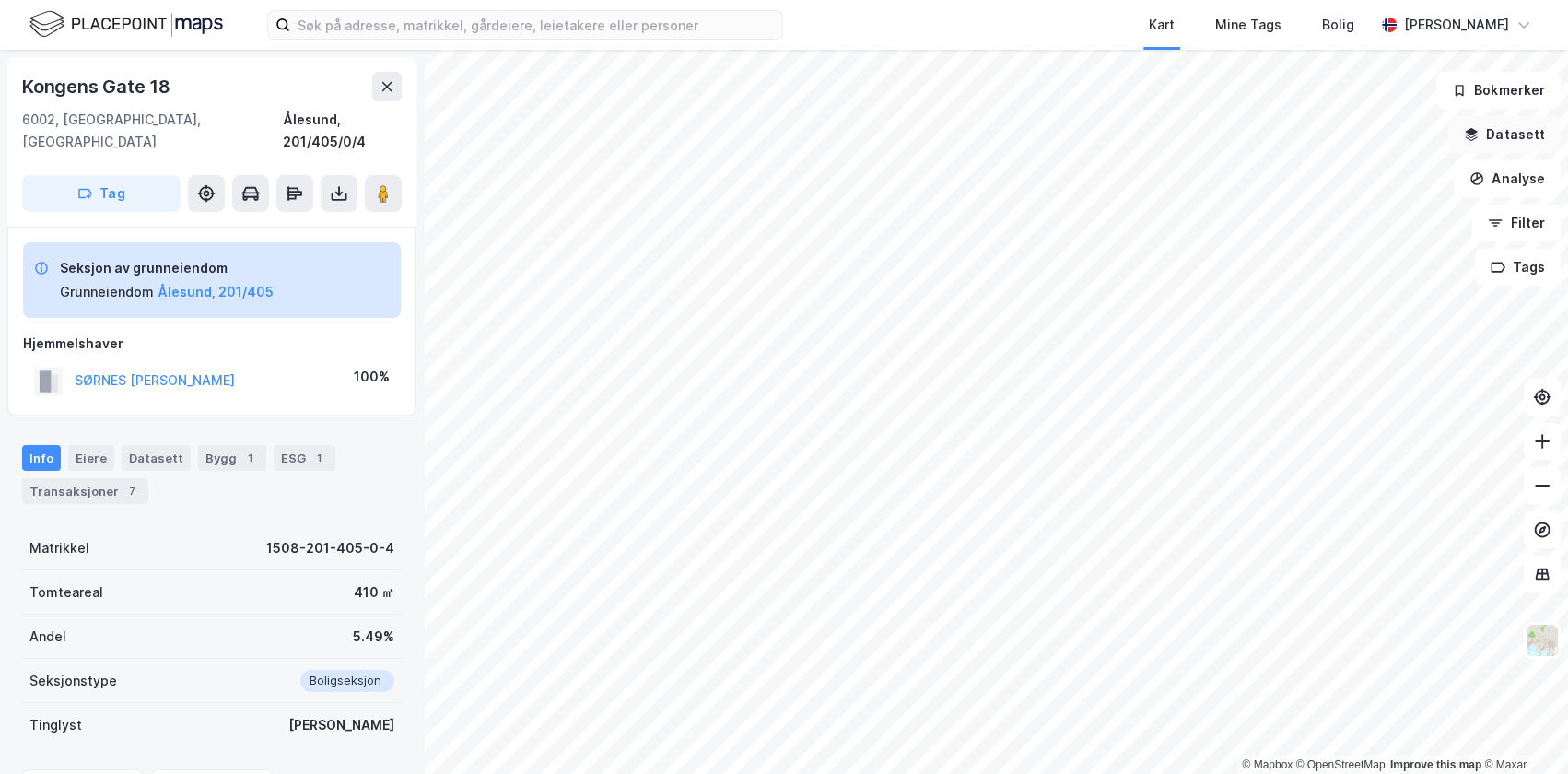
click at [1504, 138] on button "Datasett" at bounding box center [1504, 134] width 112 height 36
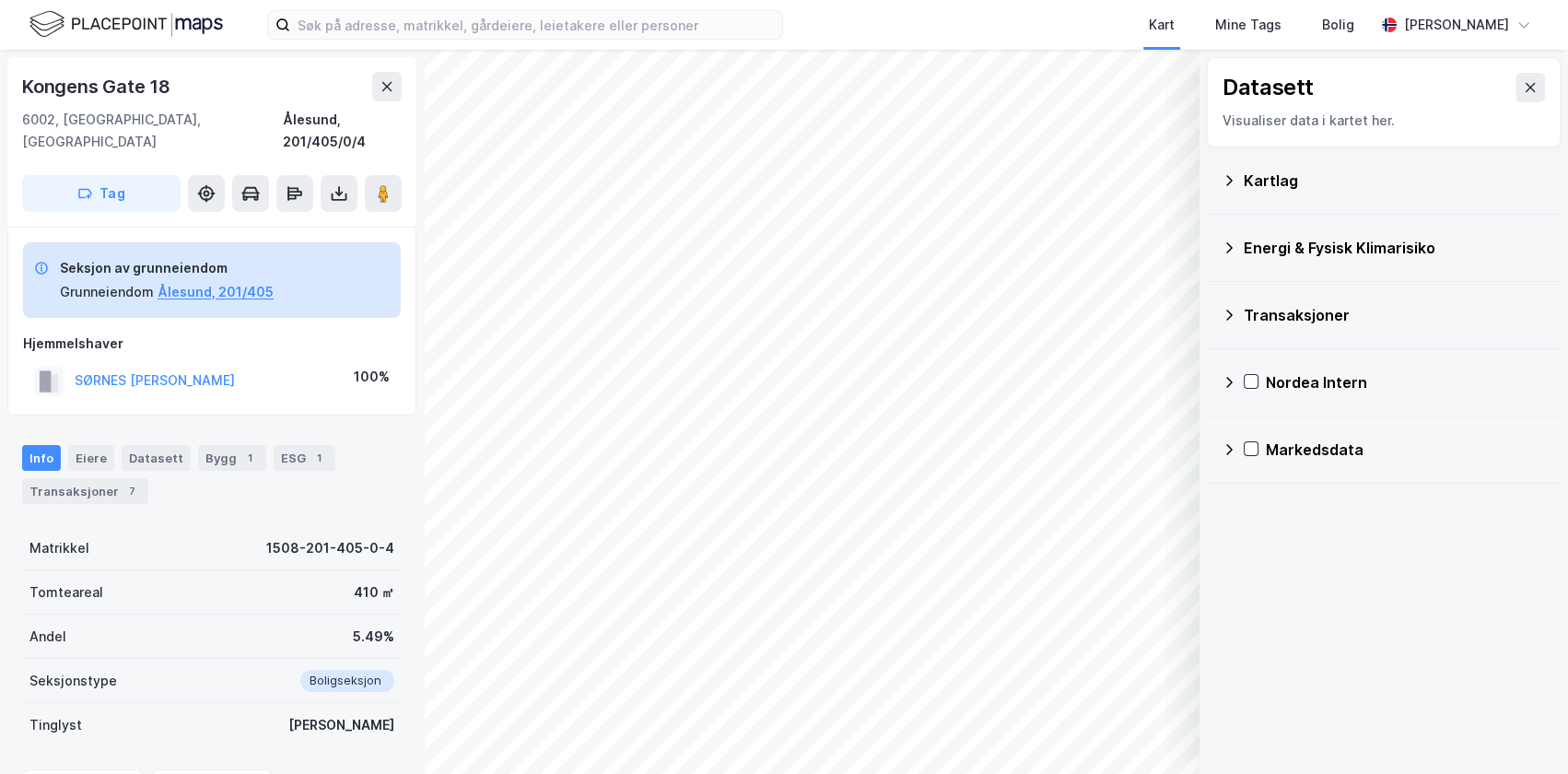
click at [1226, 181] on icon at bounding box center [1228, 180] width 14 height 14
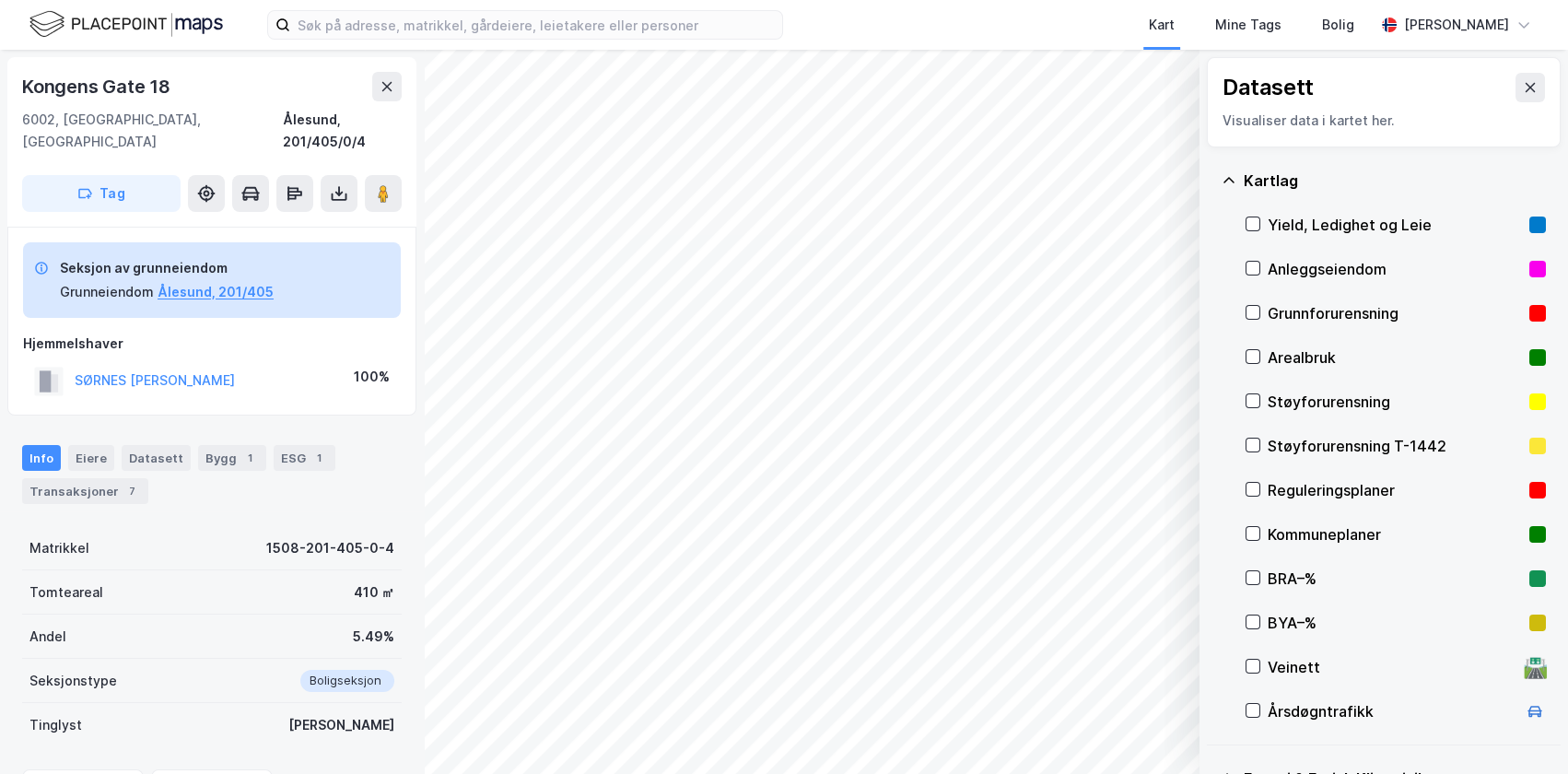
click at [1291, 313] on div "Grunnforurensning" at bounding box center [1394, 313] width 254 height 22
click at [1228, 176] on icon at bounding box center [1228, 180] width 14 height 14
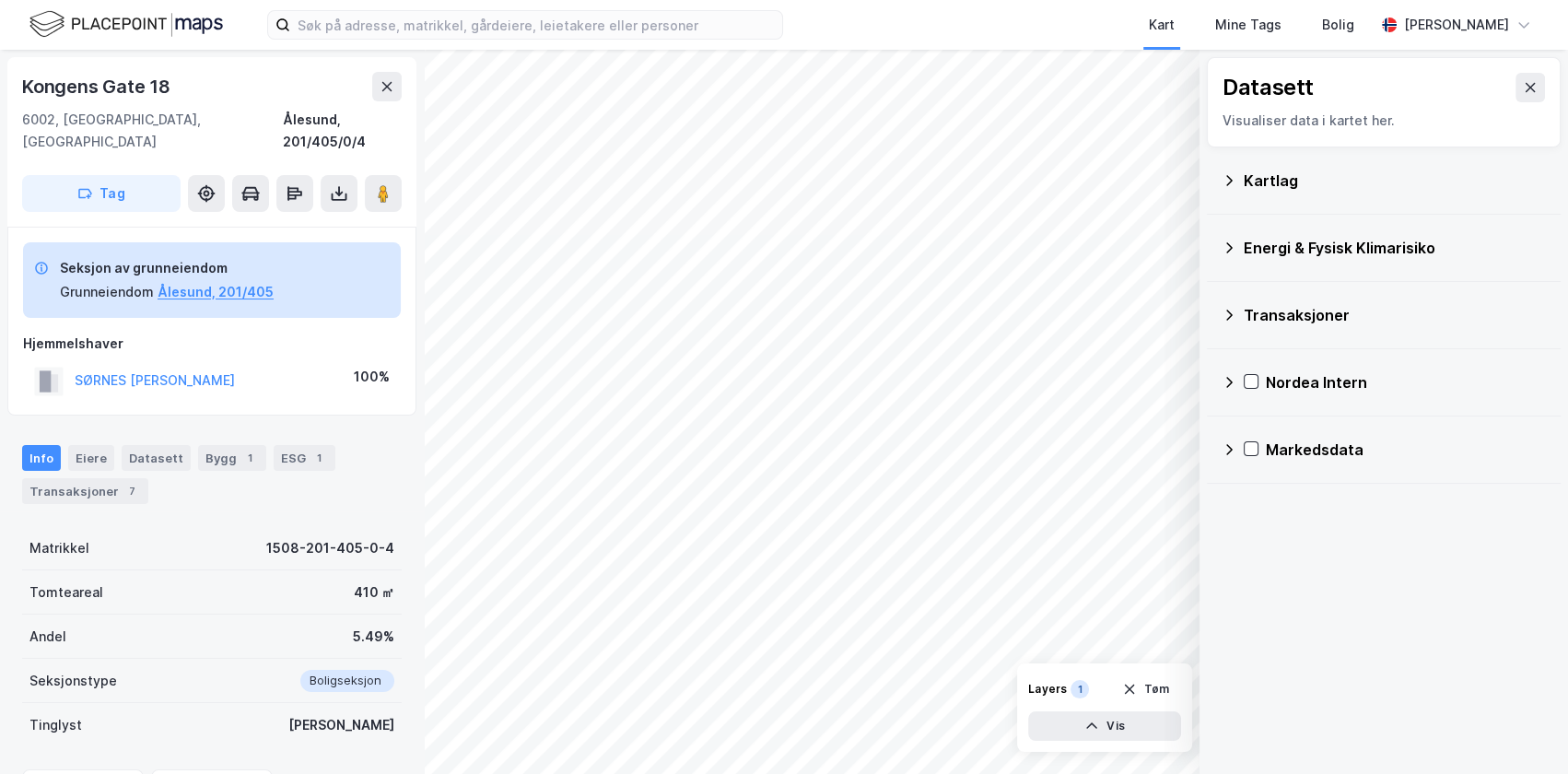
click at [1225, 241] on icon at bounding box center [1228, 247] width 14 height 14
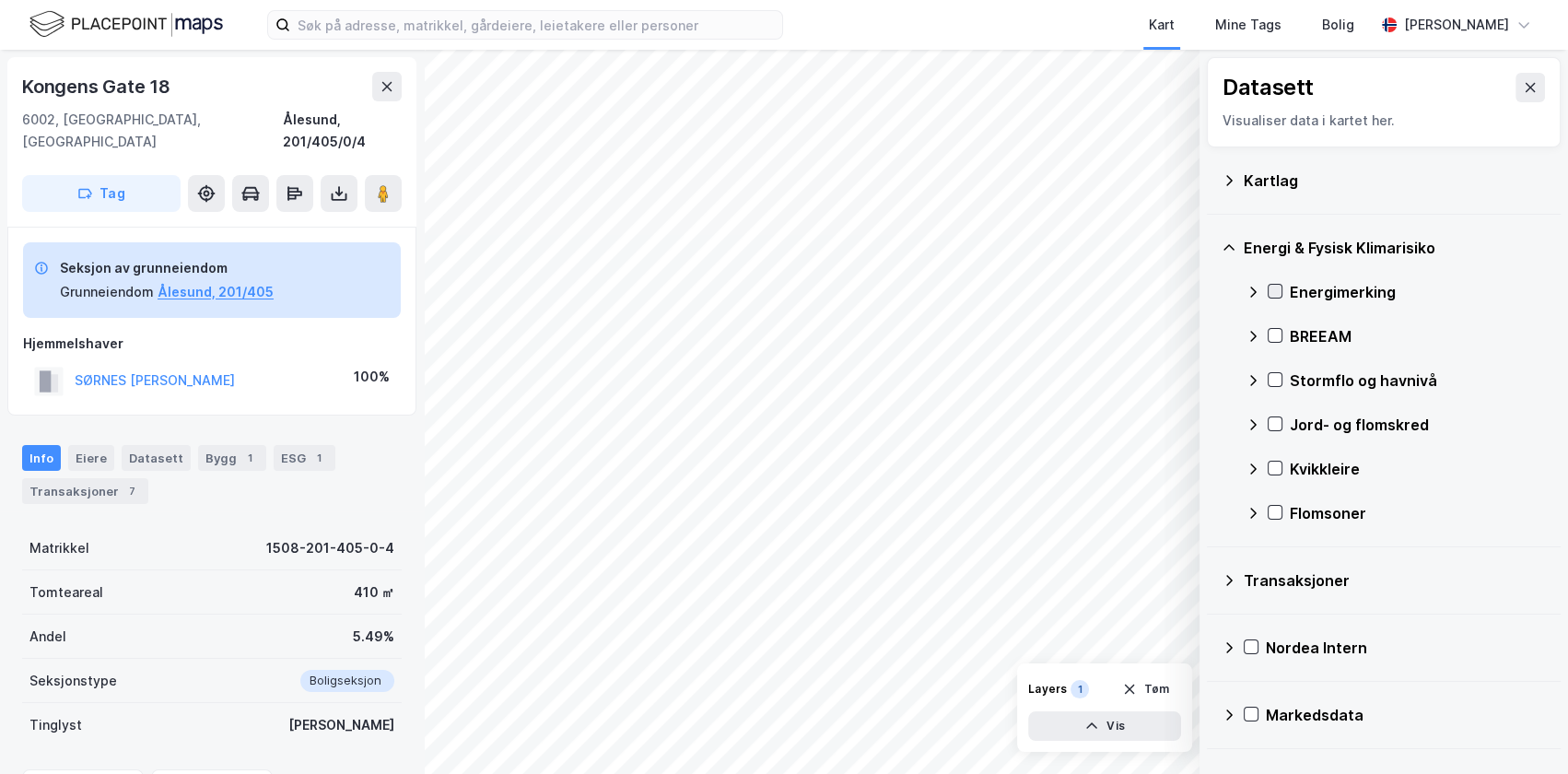
click at [1275, 290] on icon at bounding box center [1275, 291] width 11 height 7
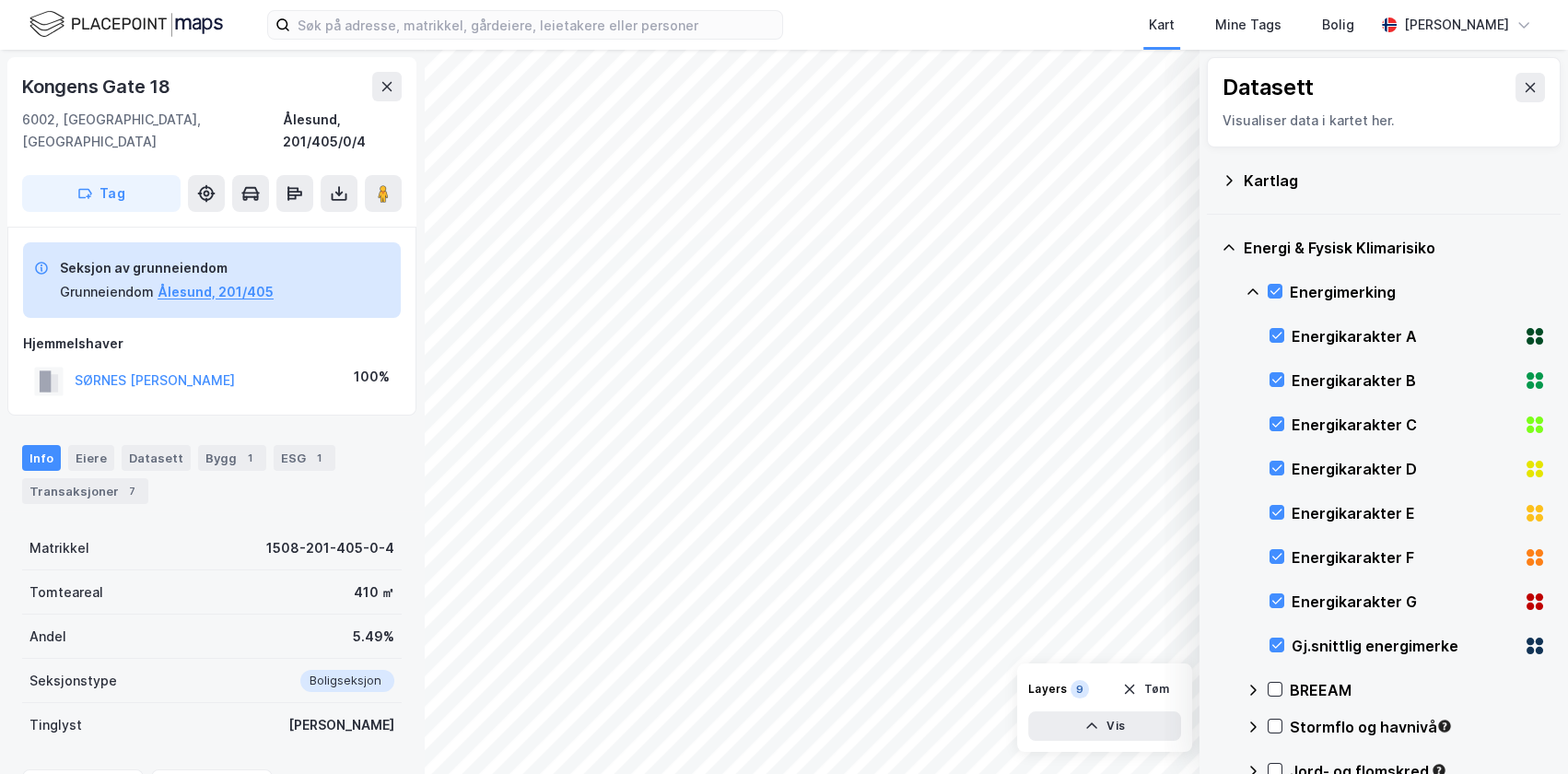
click at [1252, 289] on icon at bounding box center [1253, 291] width 12 height 7
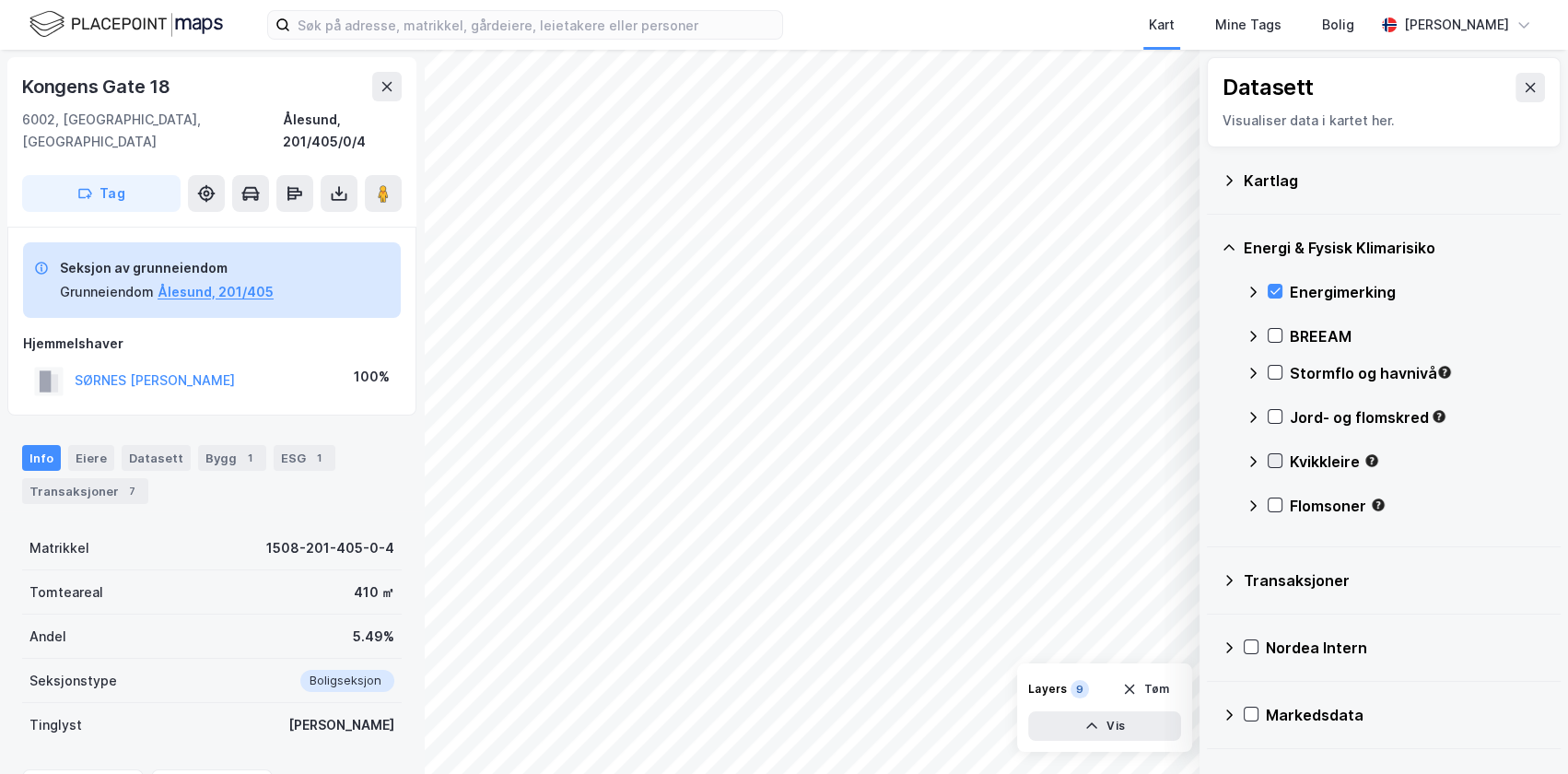
click at [1275, 454] on icon at bounding box center [1274, 460] width 12 height 12
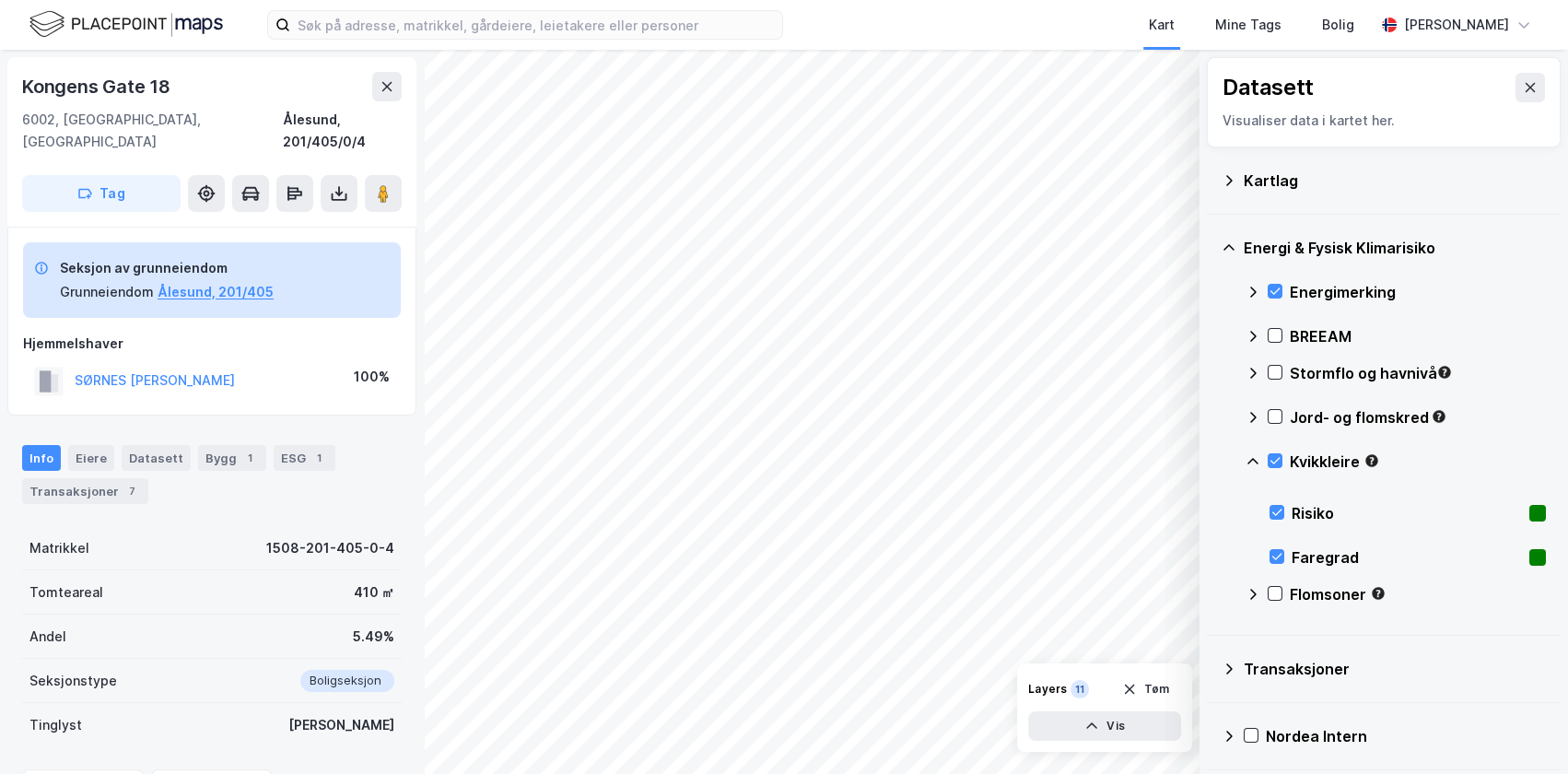
click at [1255, 457] on icon at bounding box center [1252, 461] width 14 height 14
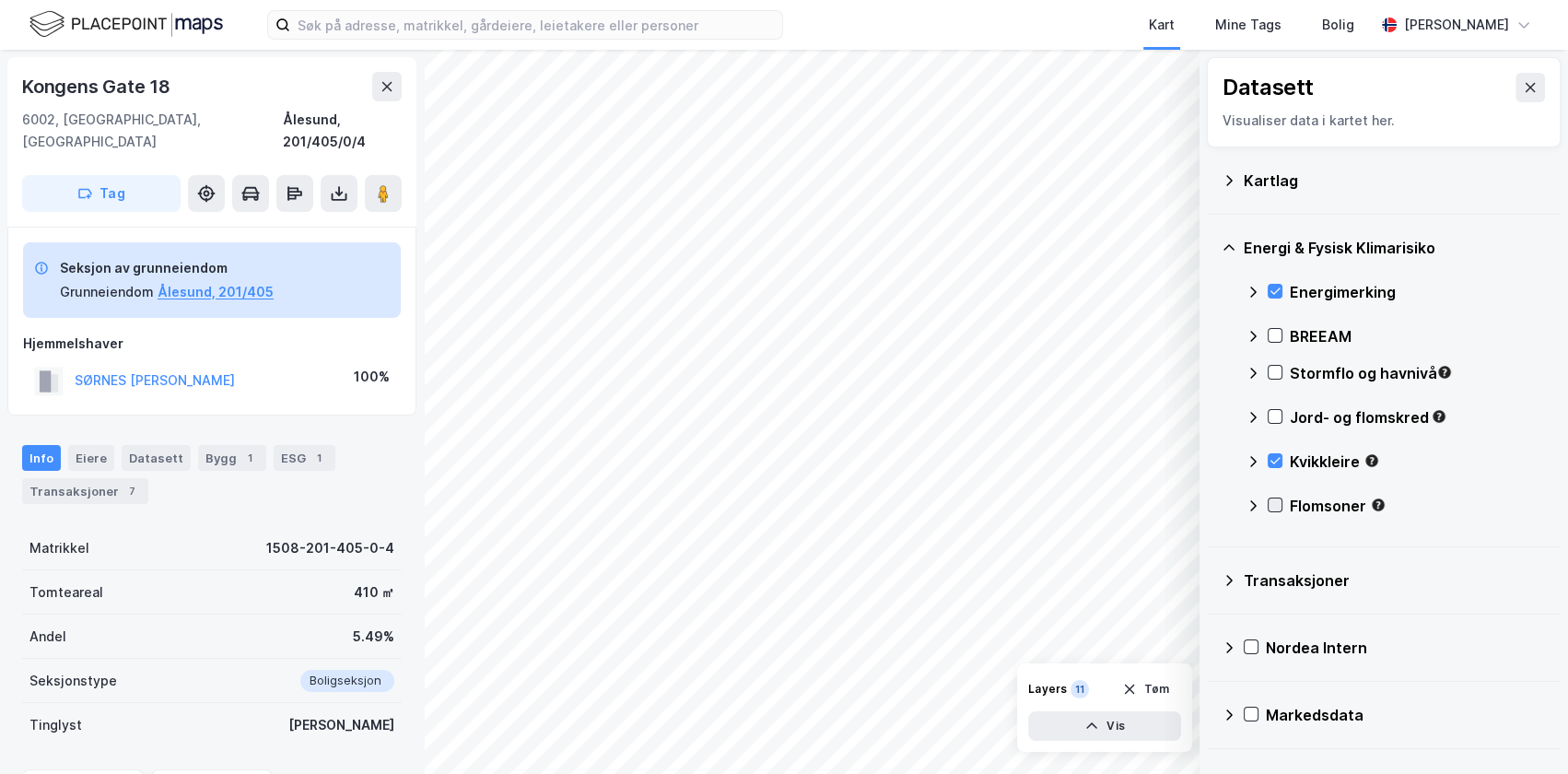
click at [1278, 504] on icon at bounding box center [1274, 504] width 12 height 12
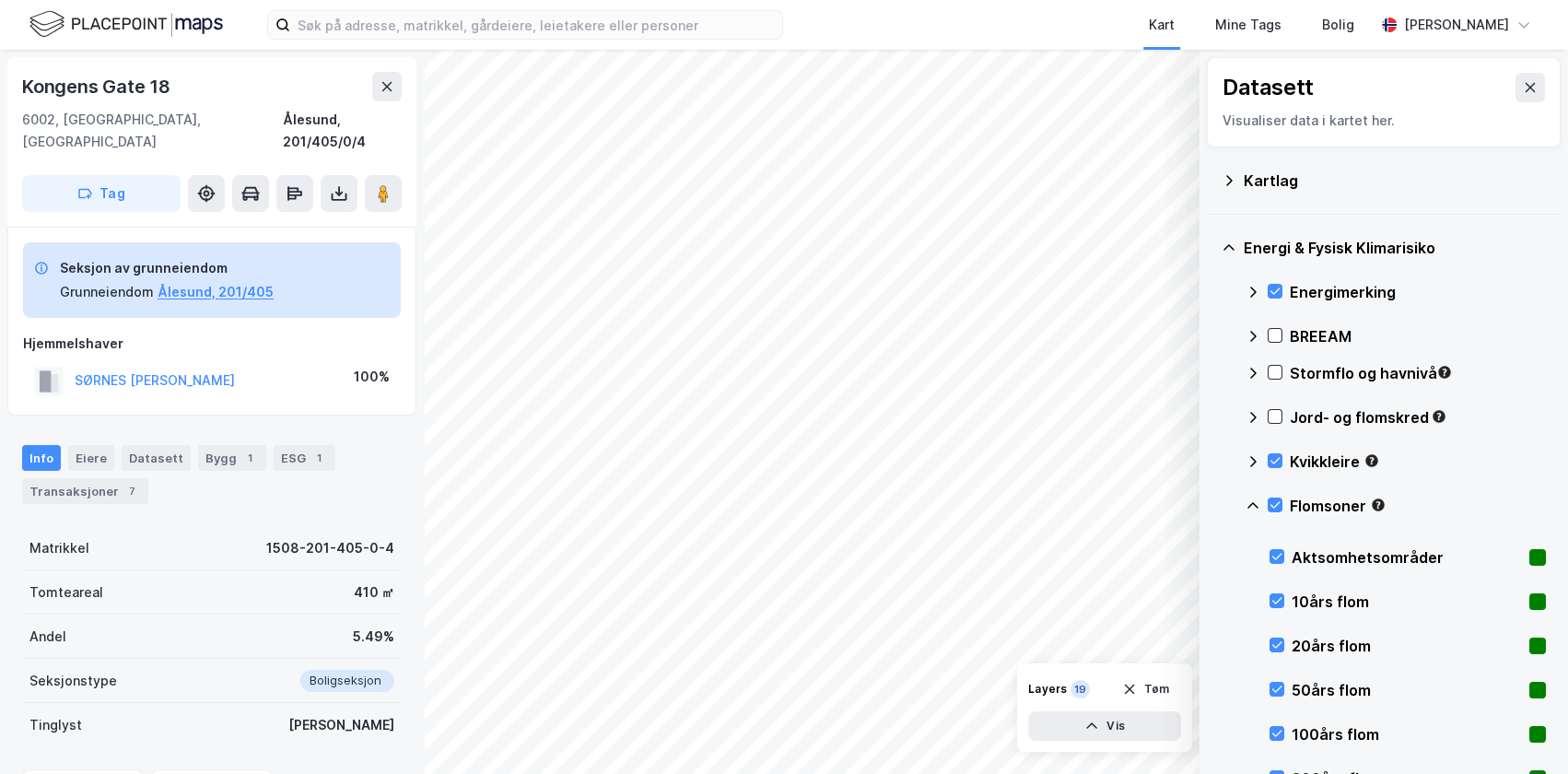
click at [1252, 500] on icon at bounding box center [1252, 505] width 14 height 14
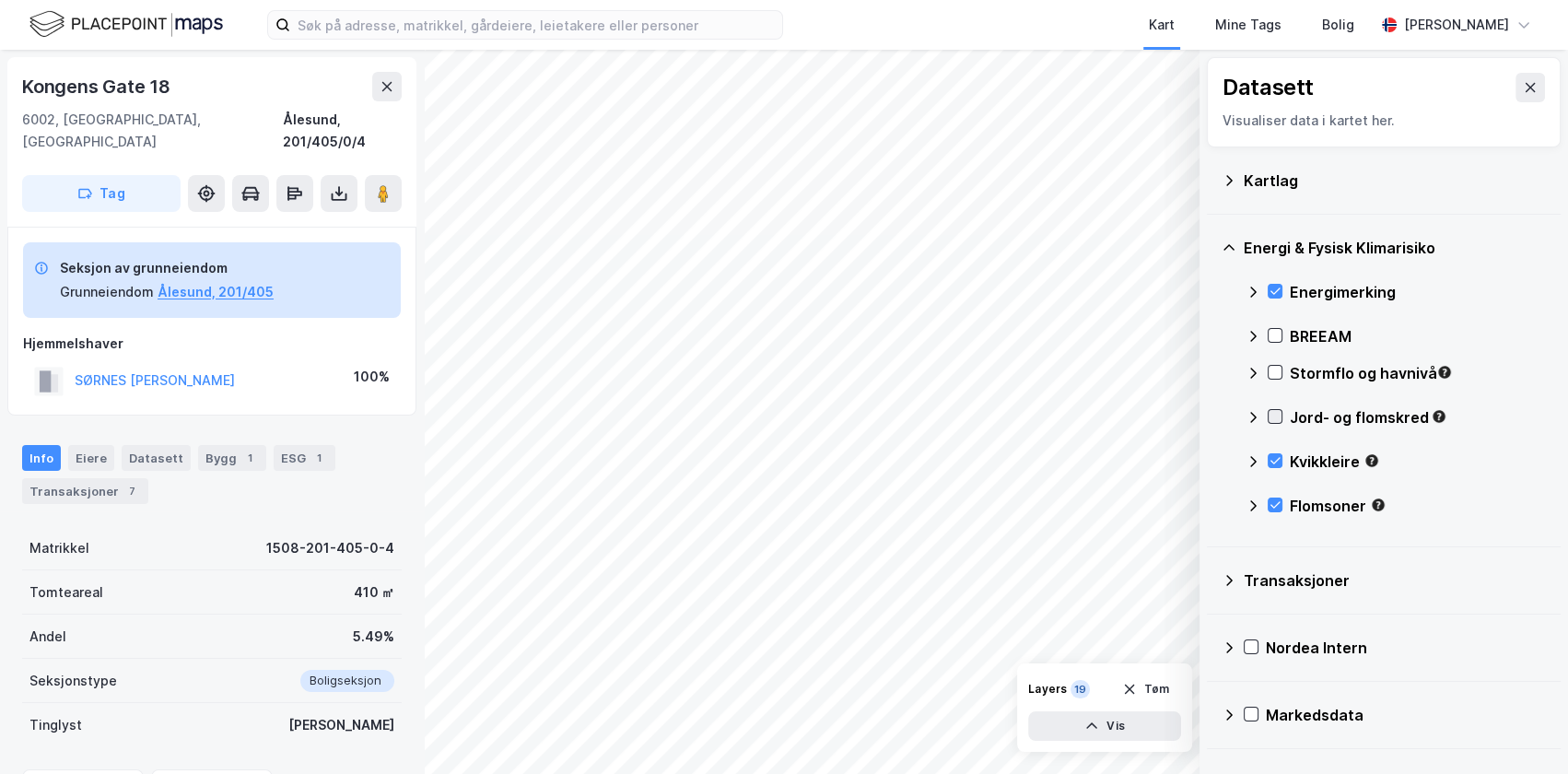
click at [1274, 410] on icon at bounding box center [1274, 416] width 12 height 12
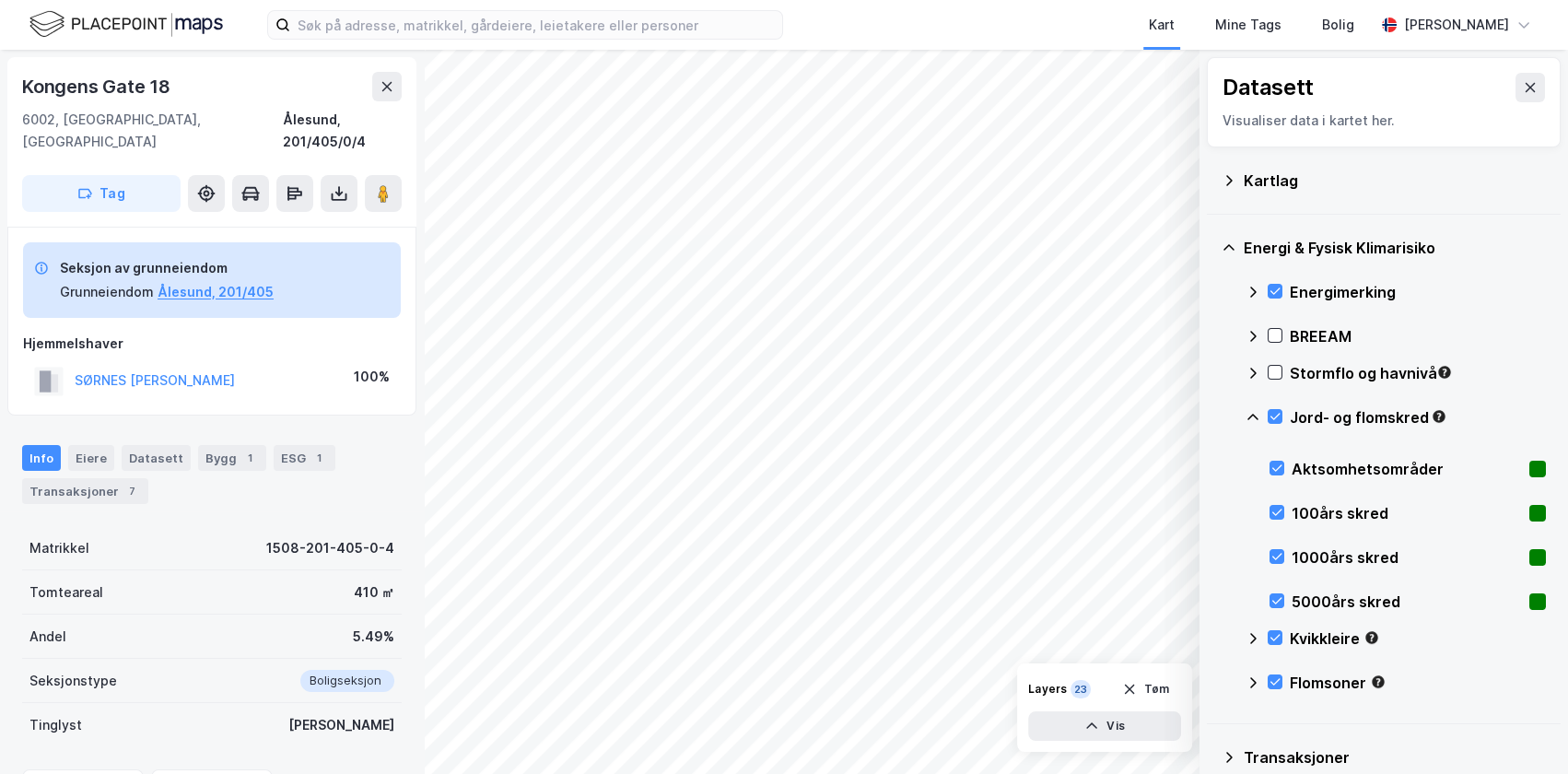
click at [1254, 414] on icon at bounding box center [1252, 417] width 14 height 14
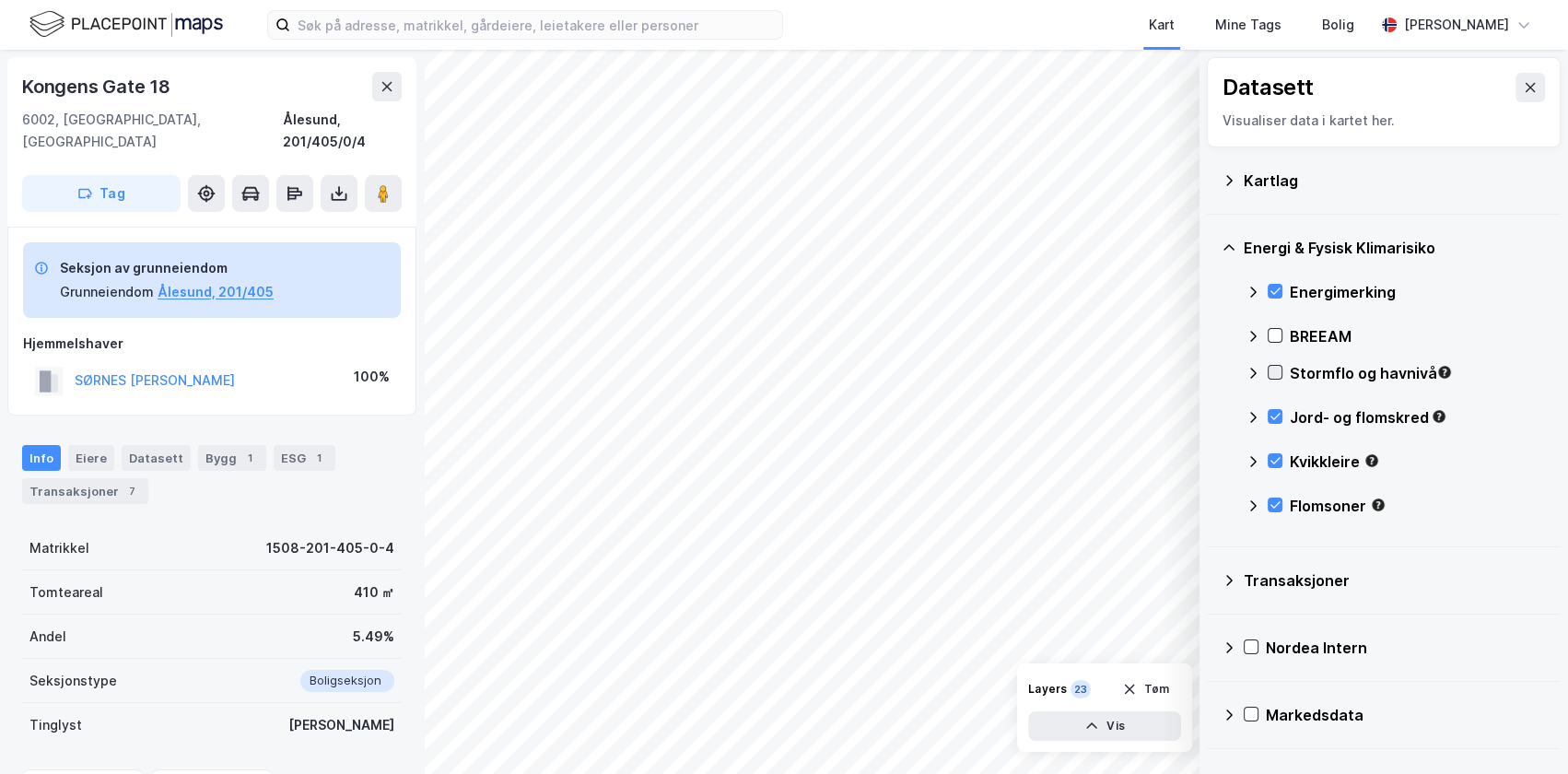
click at [1274, 366] on icon at bounding box center [1274, 372] width 12 height 12
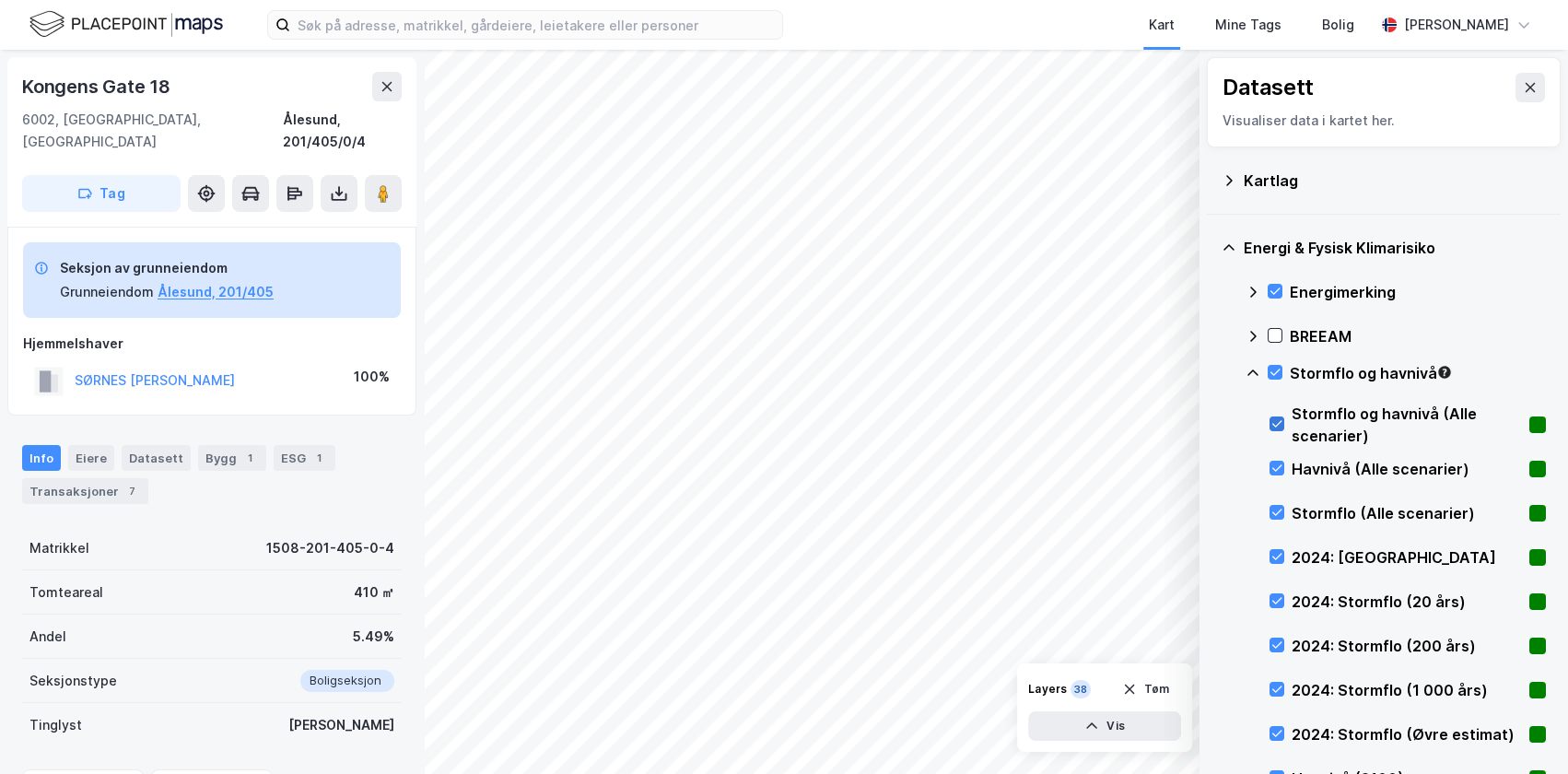
click at [1277, 423] on icon at bounding box center [1276, 423] width 12 height 12
click at [1279, 463] on icon at bounding box center [1276, 468] width 12 height 12
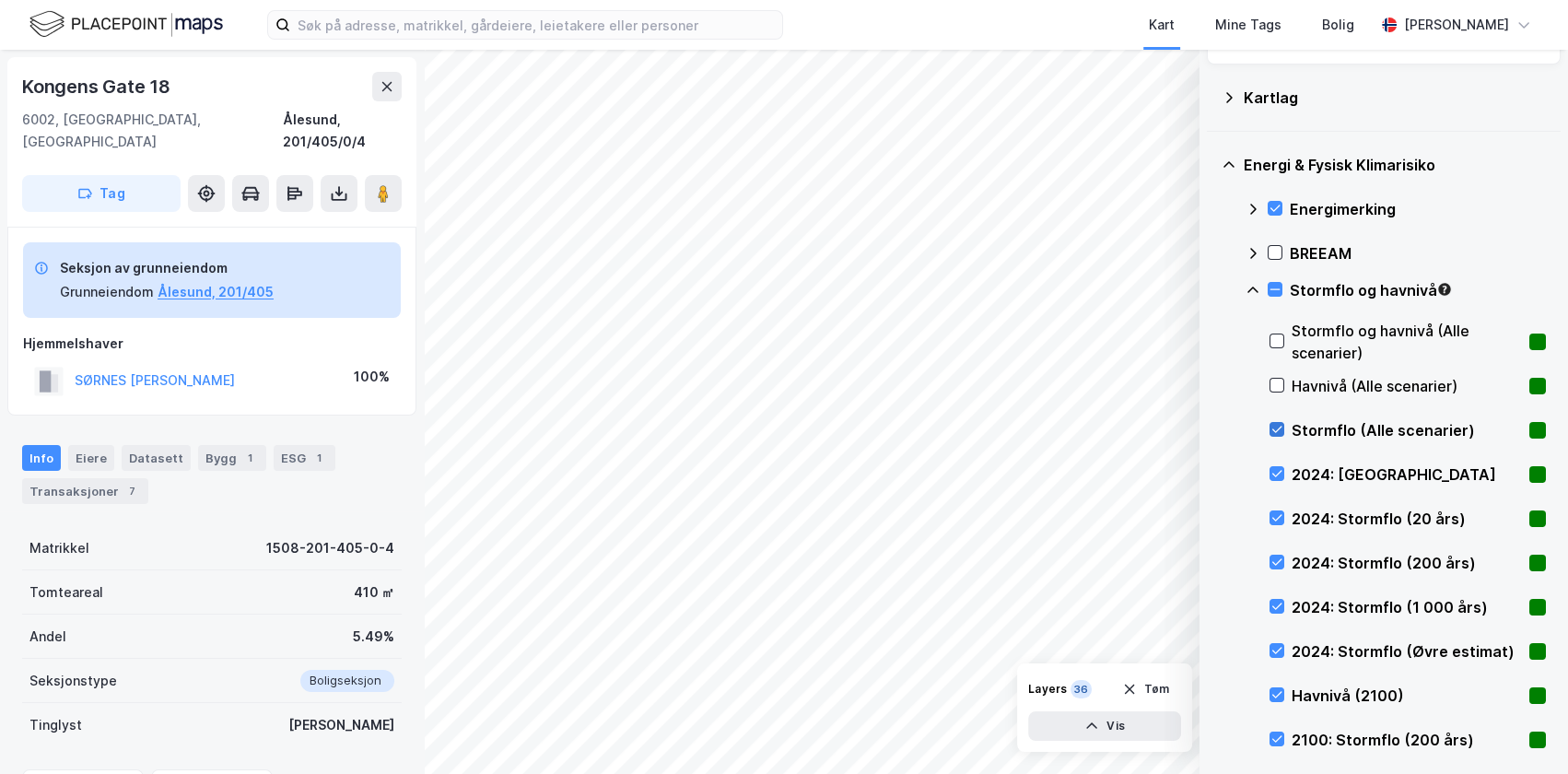
click at [1276, 425] on icon at bounding box center [1276, 428] width 12 height 12
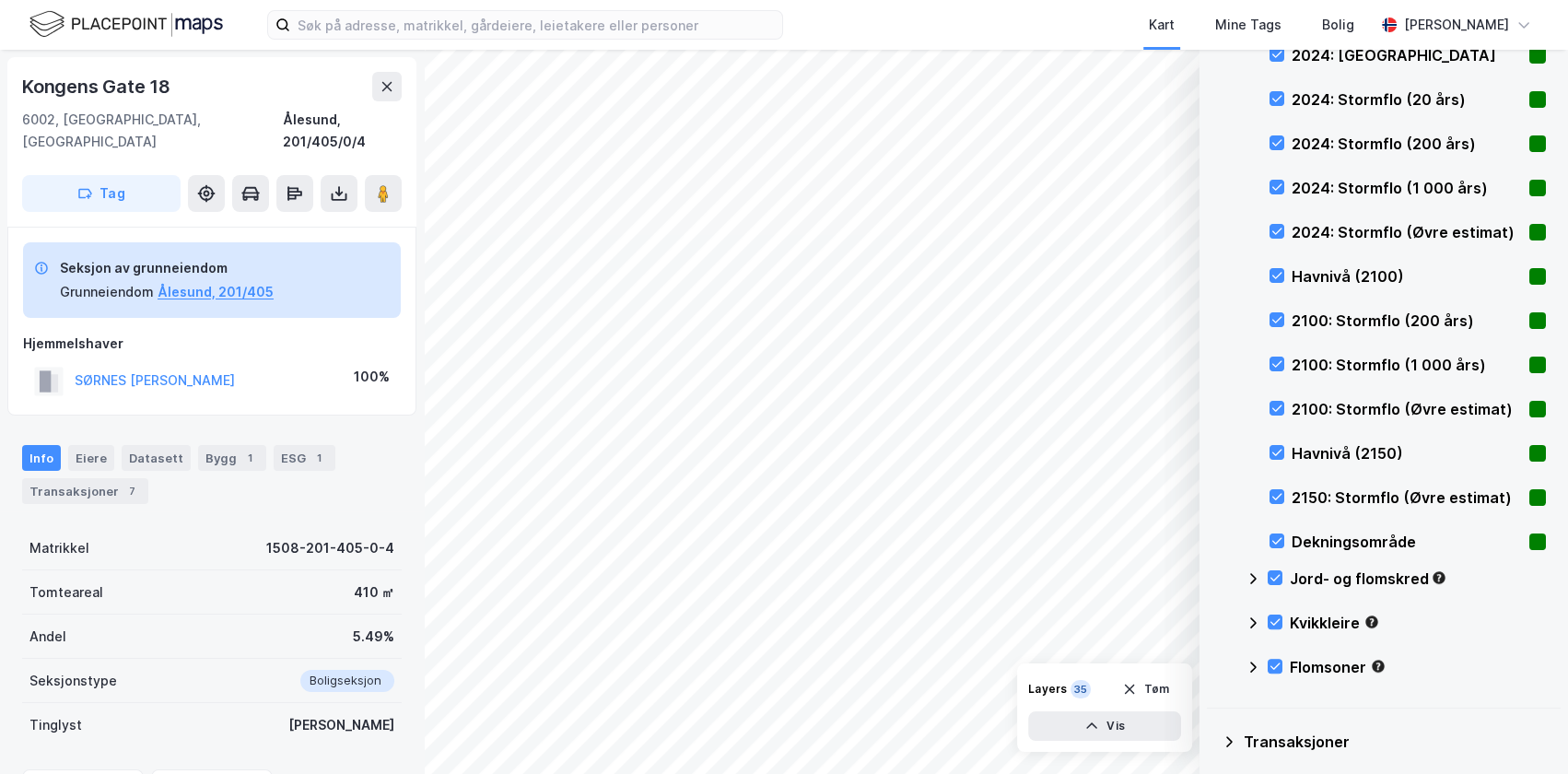
scroll to position [167, 0]
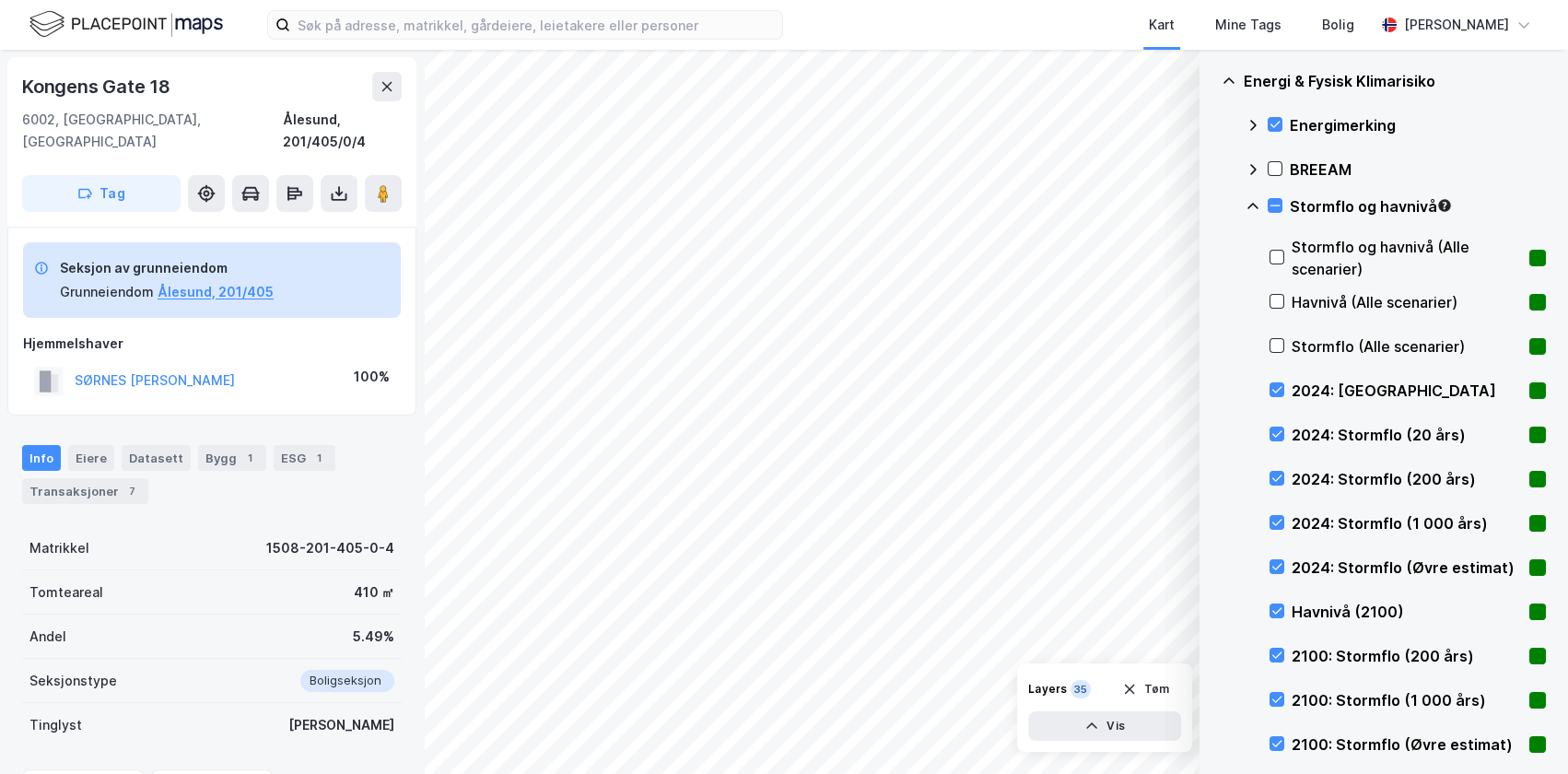
click at [1250, 200] on icon at bounding box center [1252, 206] width 14 height 14
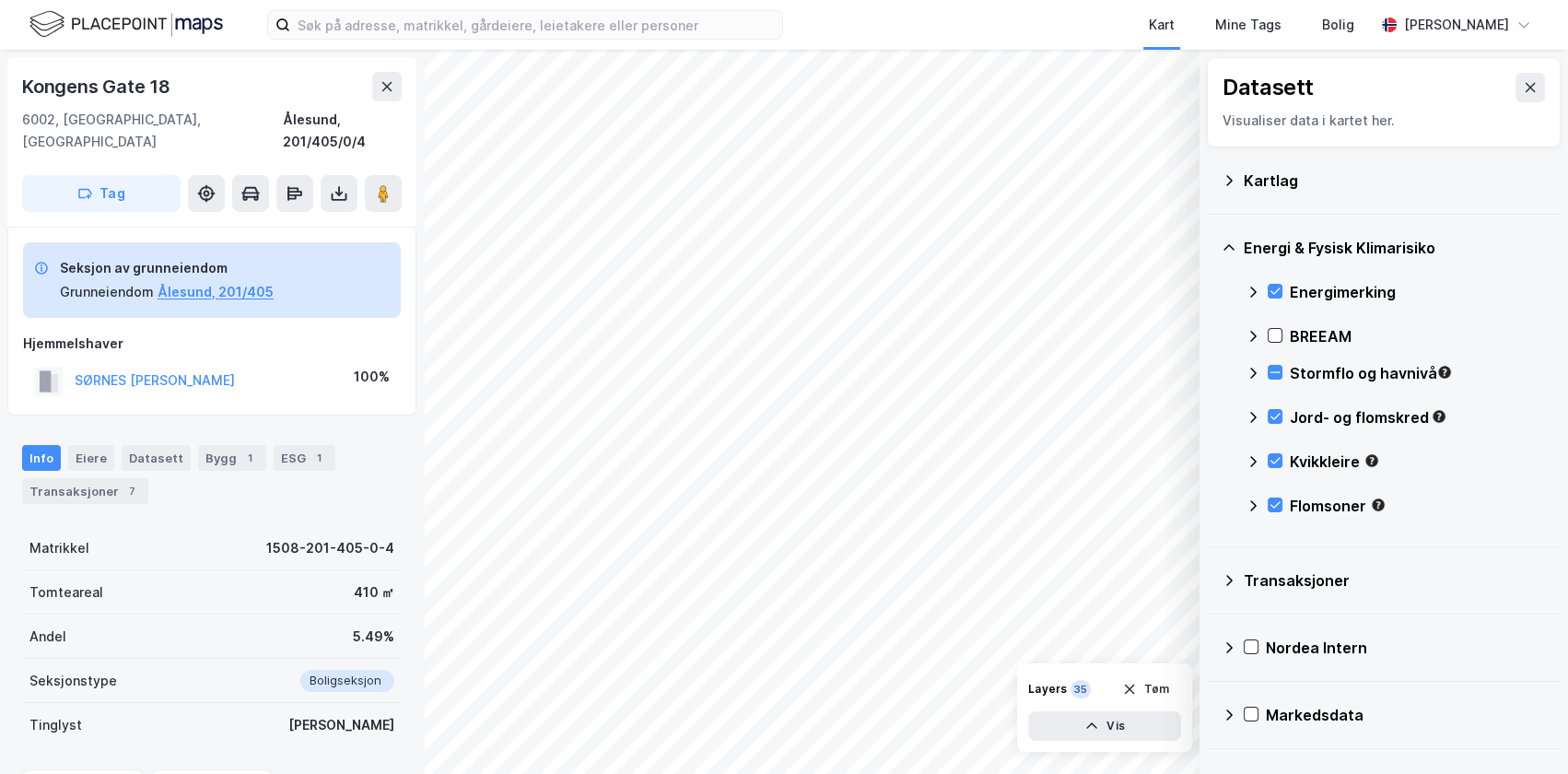
scroll to position [0, 0]
click at [1228, 180] on icon at bounding box center [1228, 180] width 14 height 14
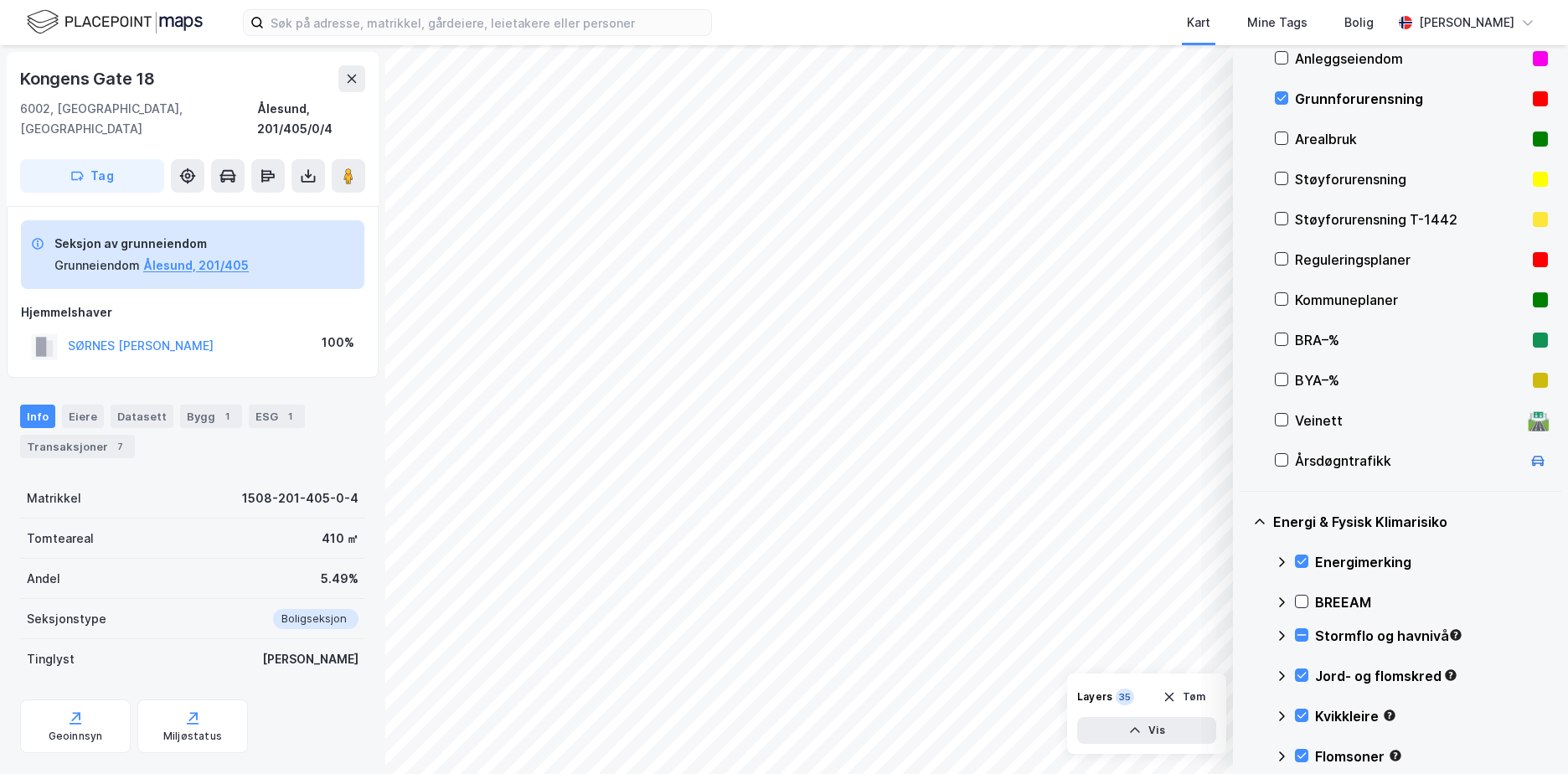
scroll to position [195, 0]
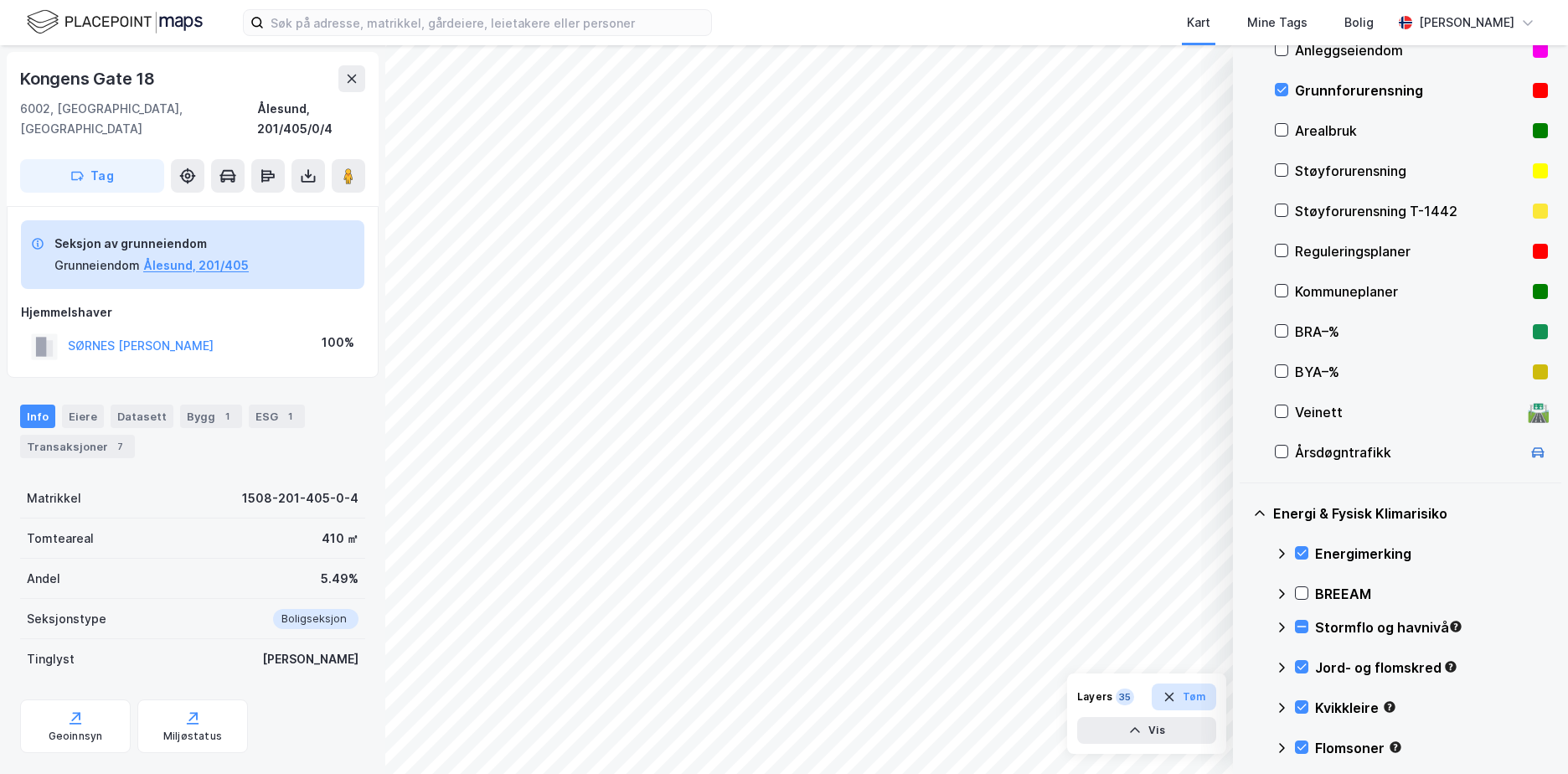
click at [1200, 695] on button "Tøm" at bounding box center [1184, 697] width 65 height 27
